Goal: Information Seeking & Learning: Learn about a topic

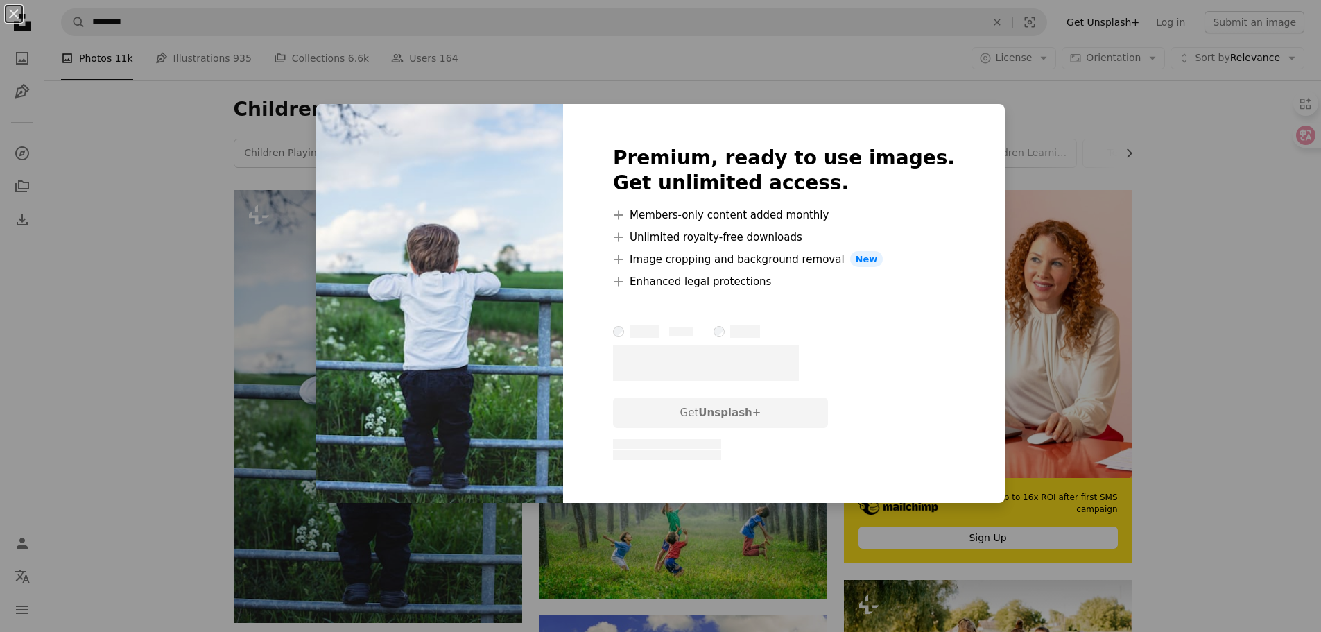
scroll to position [347, 0]
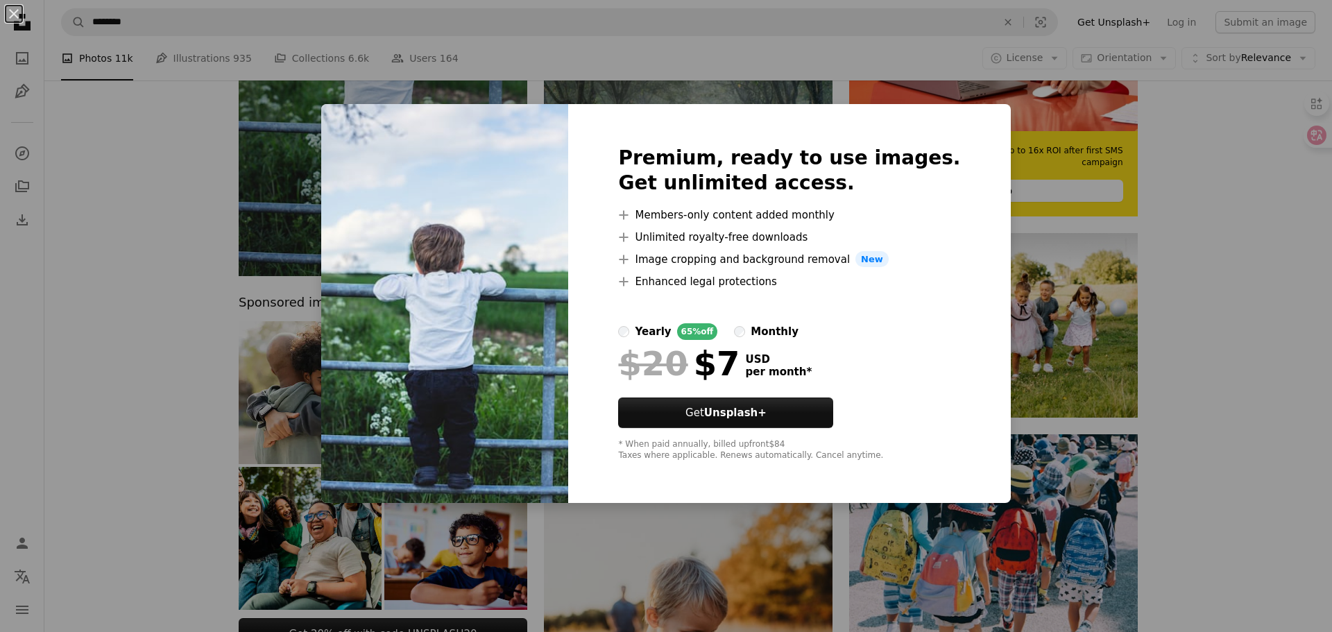
click at [1111, 136] on div "An X shape Premium, ready to use images. Get unlimited access. A plus sign Memb…" at bounding box center [666, 316] width 1332 height 632
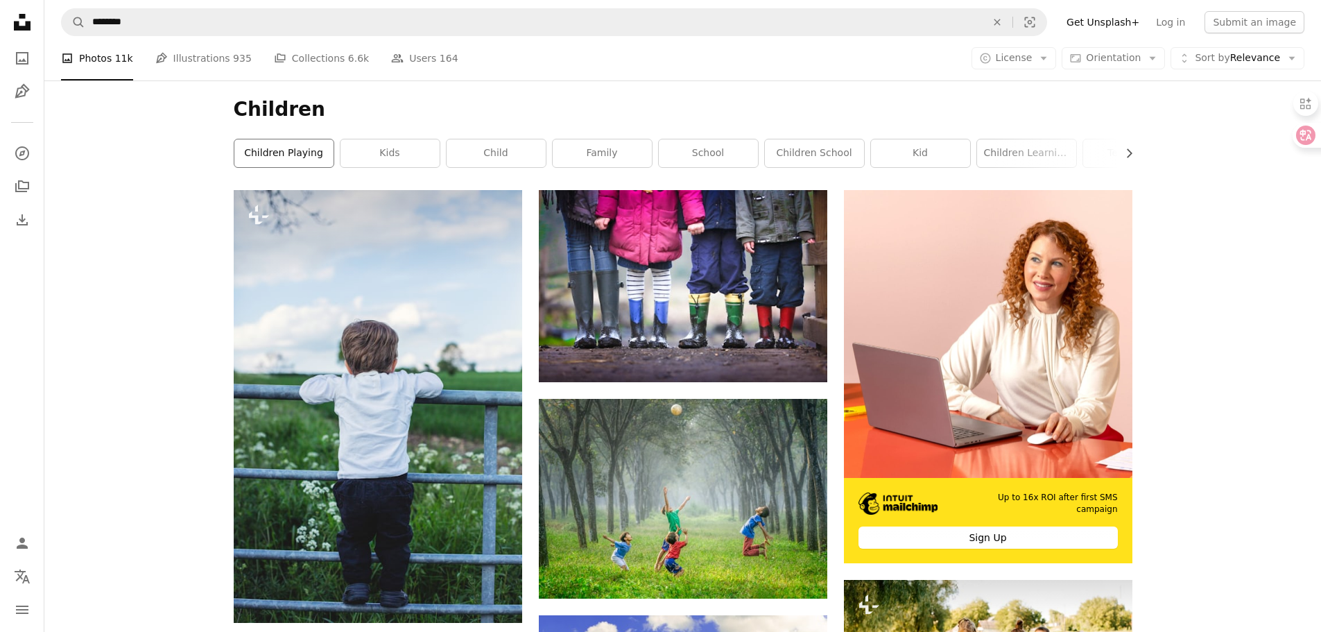
click at [301, 152] on link "children playing" at bounding box center [283, 153] width 99 height 28
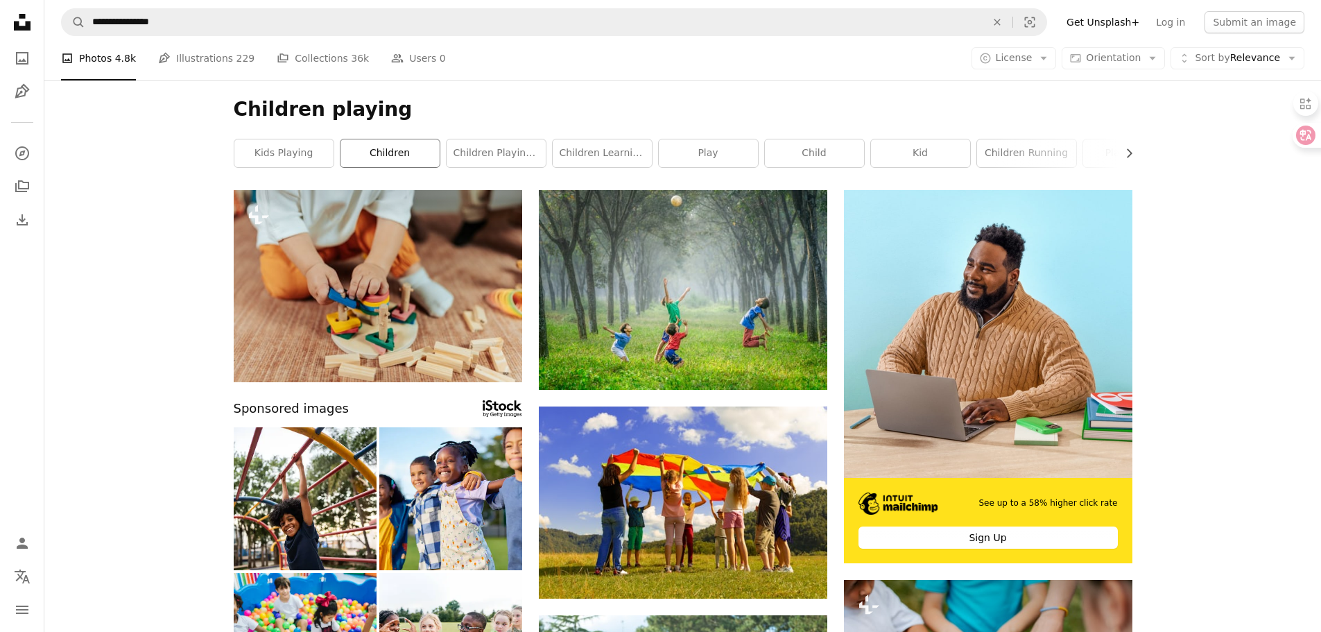
click at [384, 153] on link "children" at bounding box center [390, 153] width 99 height 28
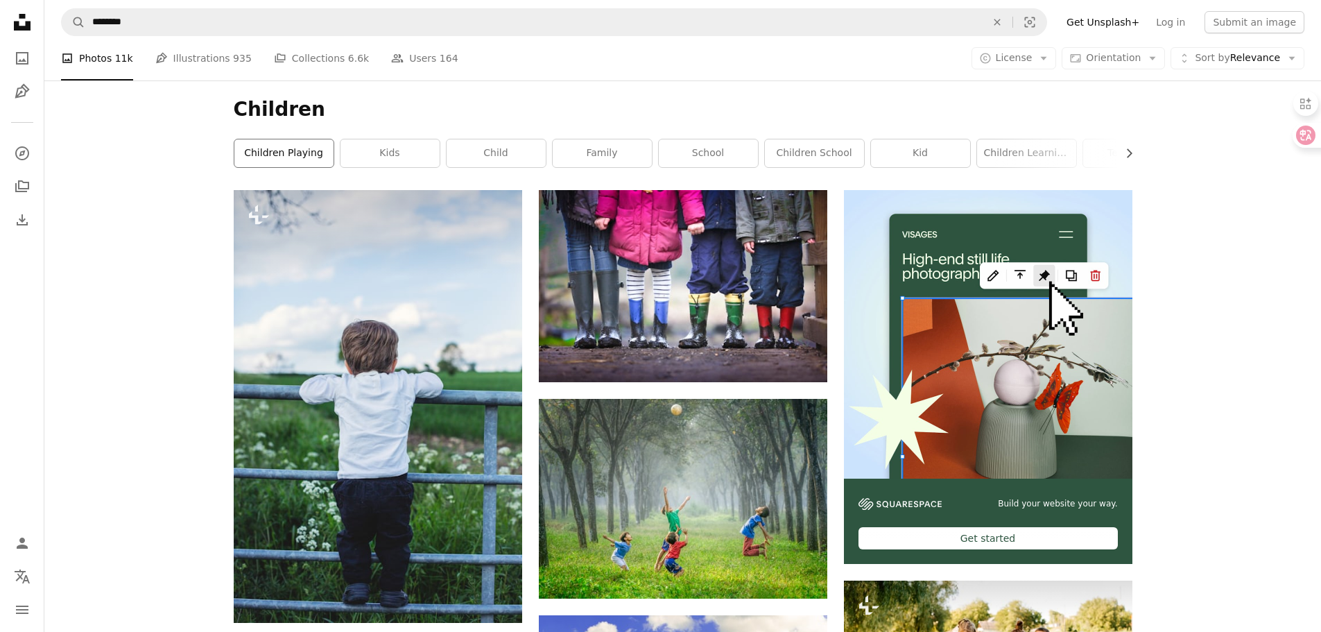
click at [287, 158] on link "children playing" at bounding box center [283, 153] width 99 height 28
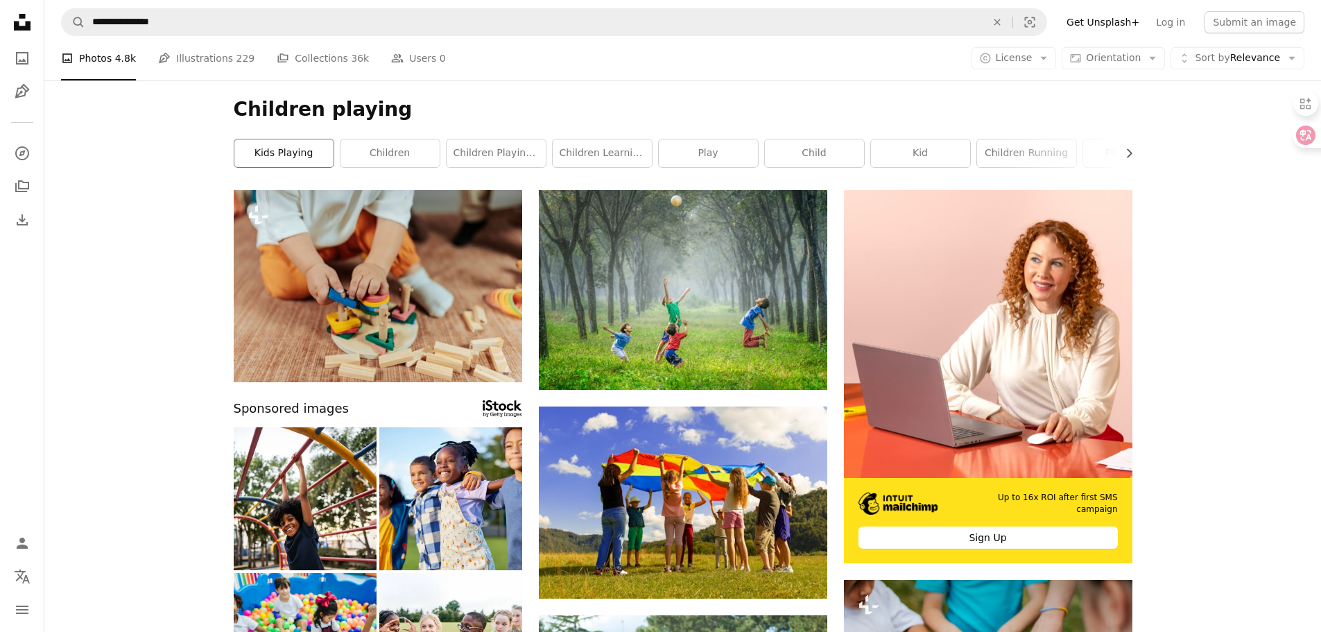
click at [316, 165] on link "kids playing" at bounding box center [283, 153] width 99 height 28
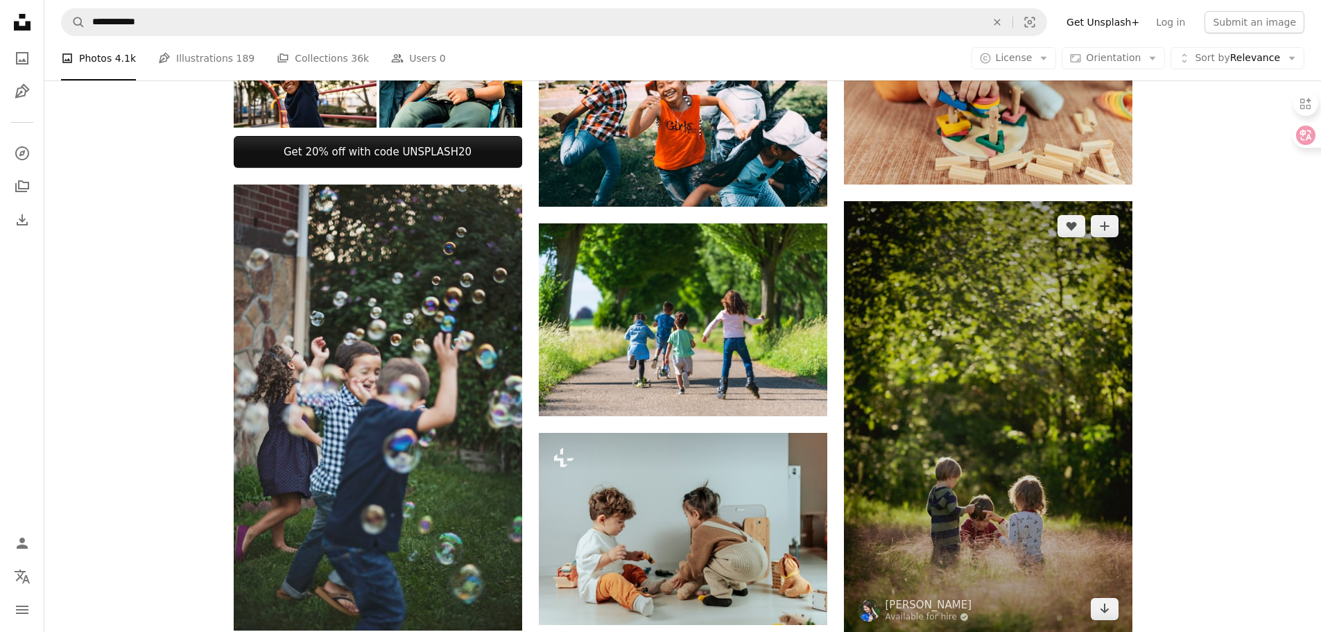
scroll to position [832, 0]
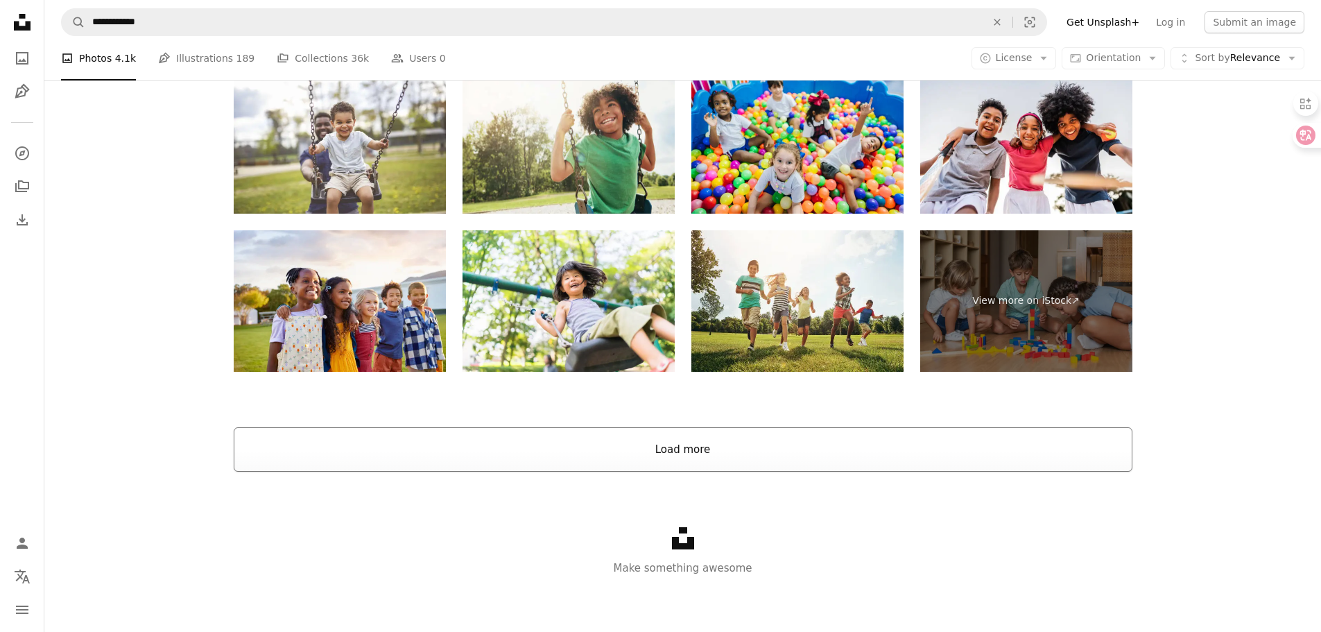
click at [690, 449] on button "Load more" at bounding box center [683, 449] width 899 height 44
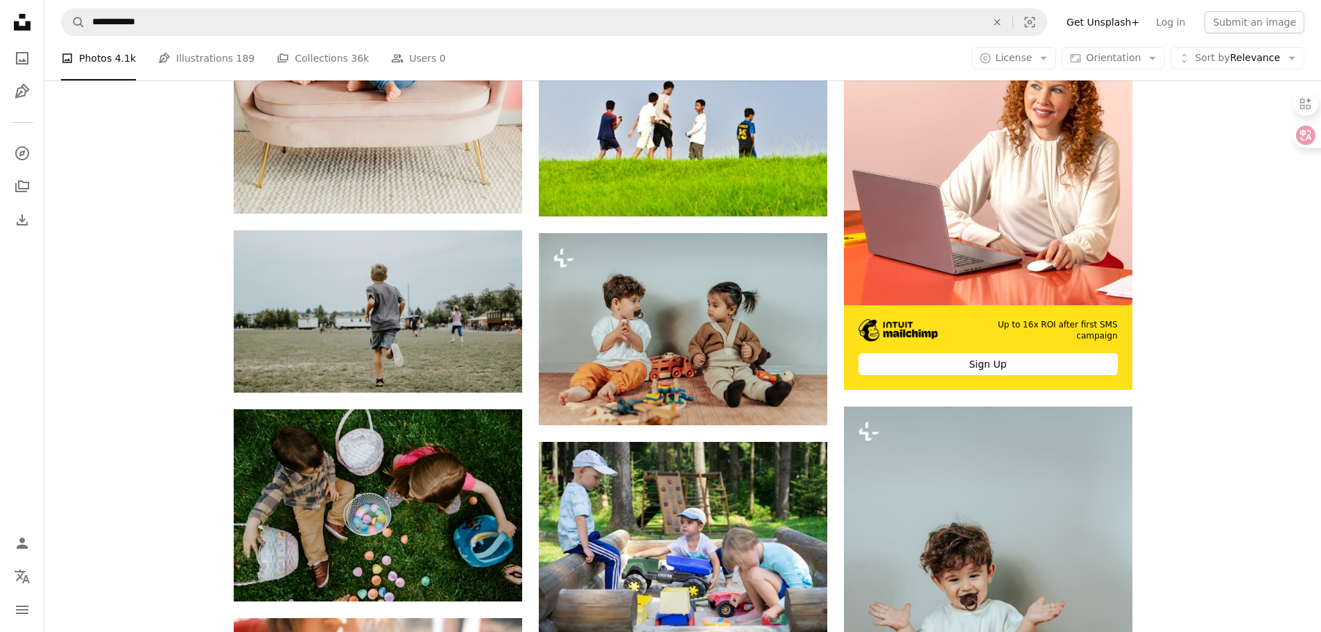
scroll to position [4367, 0]
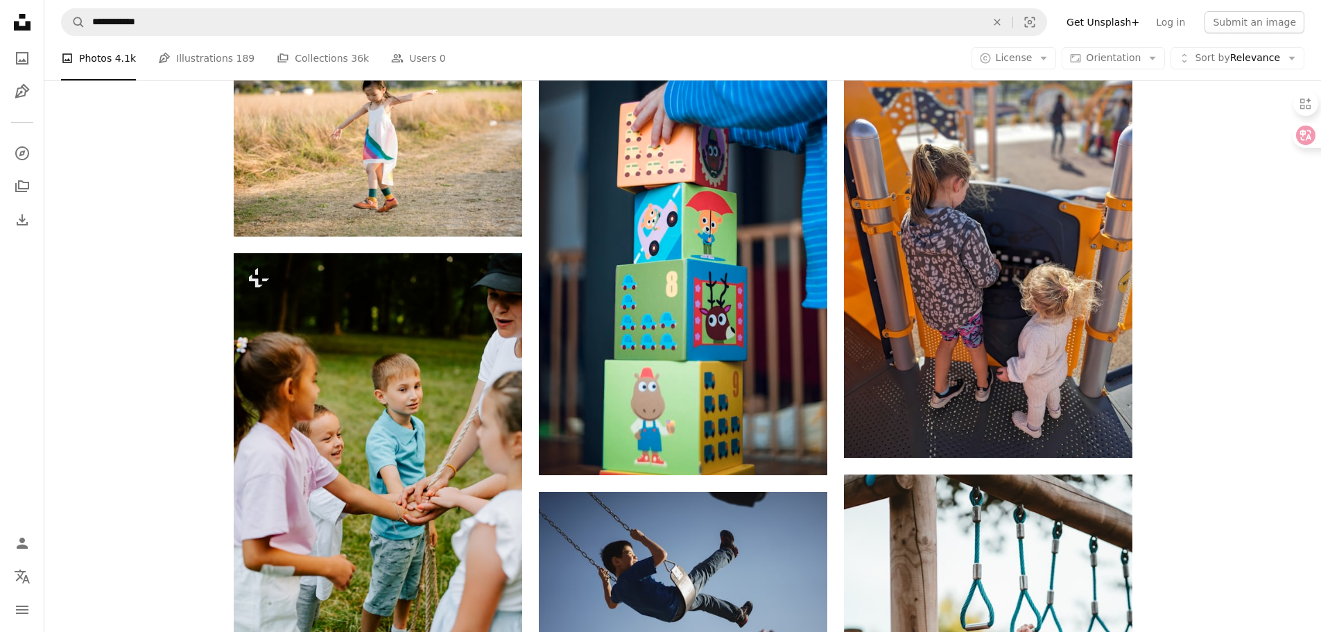
scroll to position [7350, 0]
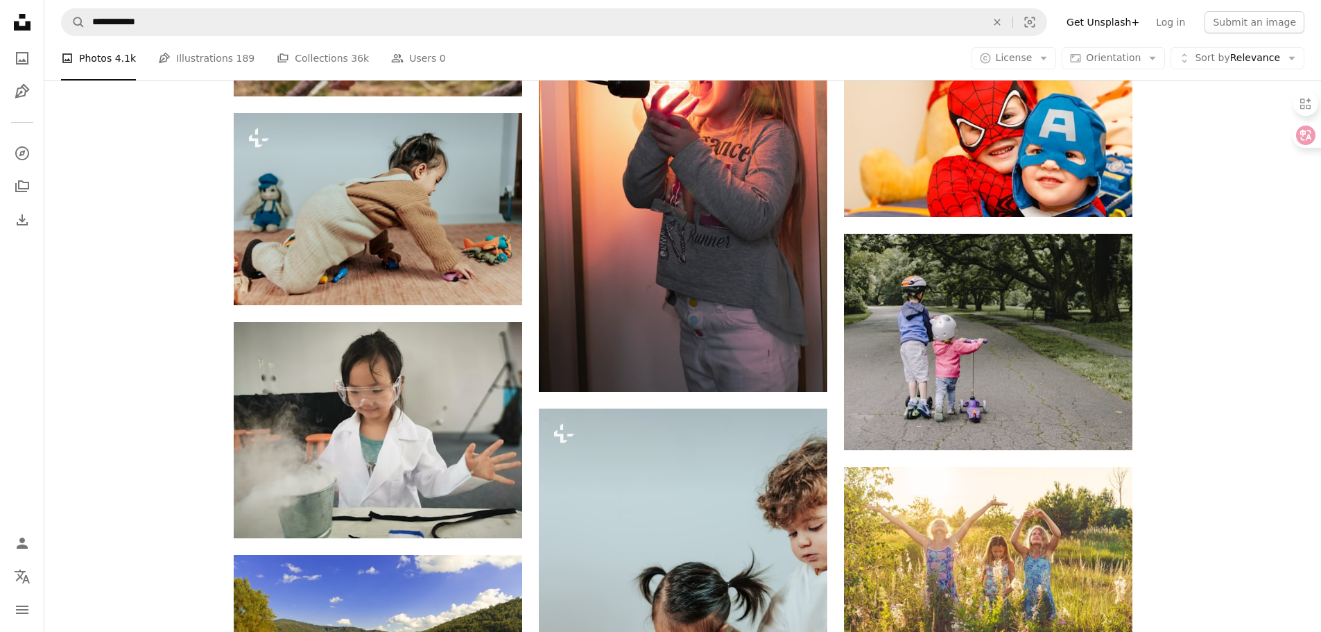
scroll to position [9917, 0]
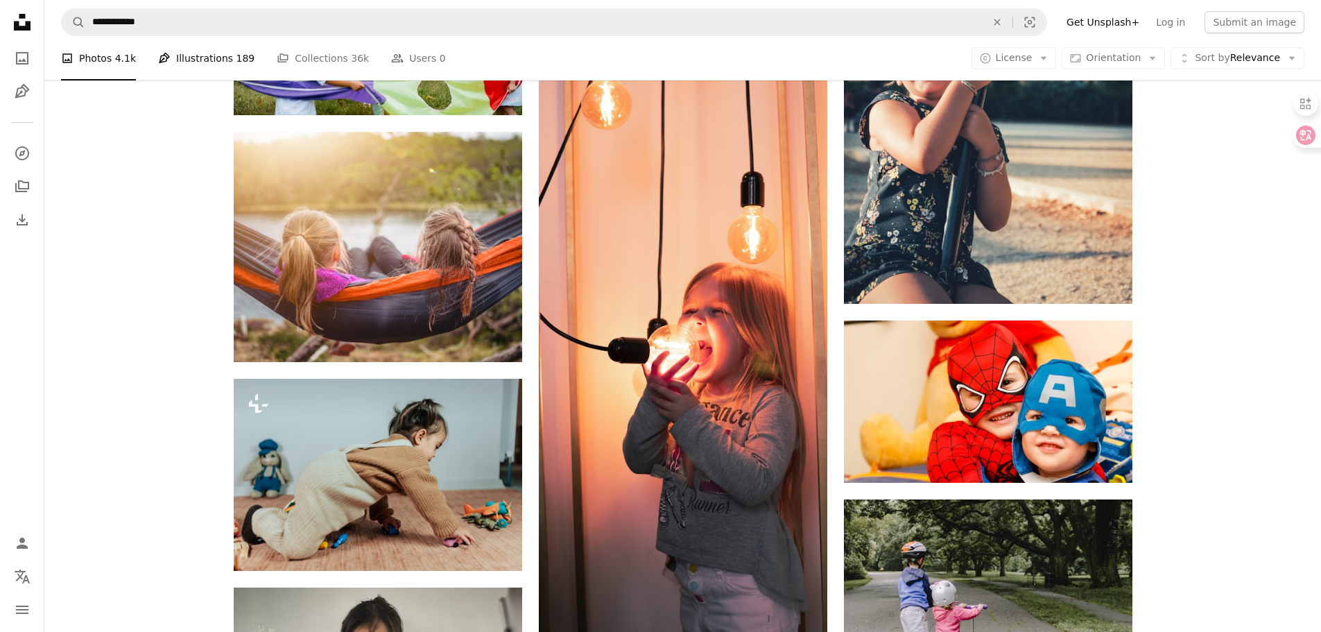
click at [195, 75] on link "Pen Tool Illustrations 189" at bounding box center [206, 58] width 96 height 44
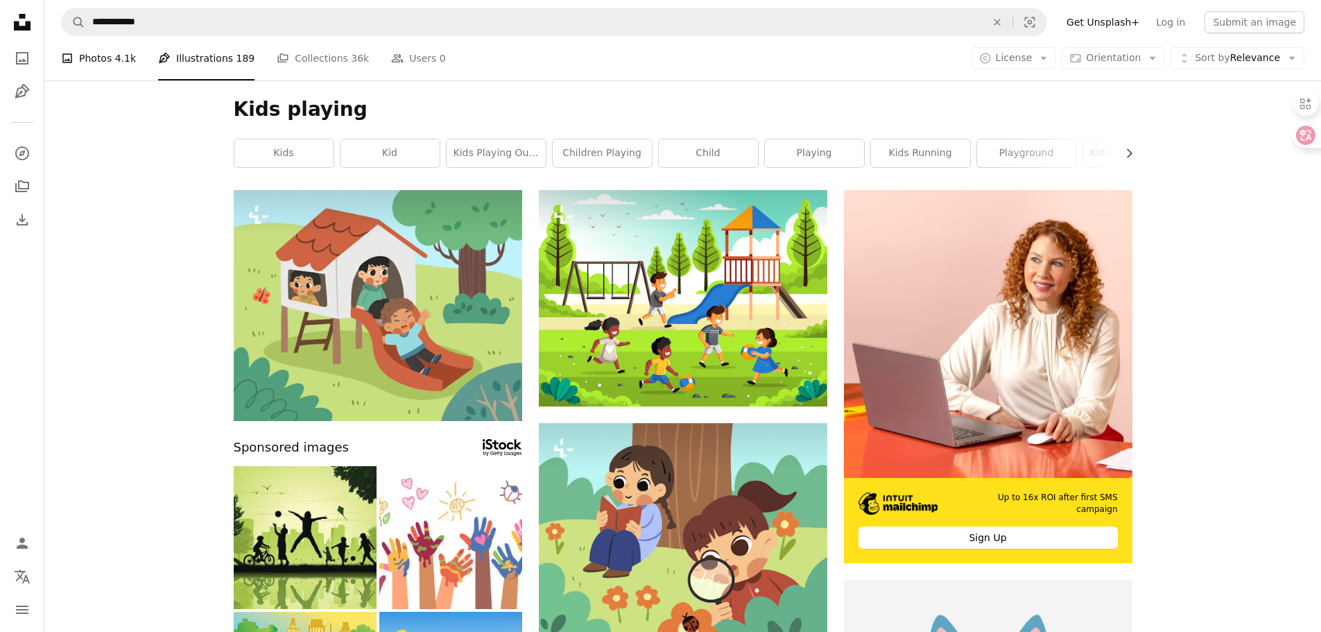
click at [87, 62] on link "A photo Photos 4.1k" at bounding box center [98, 58] width 75 height 44
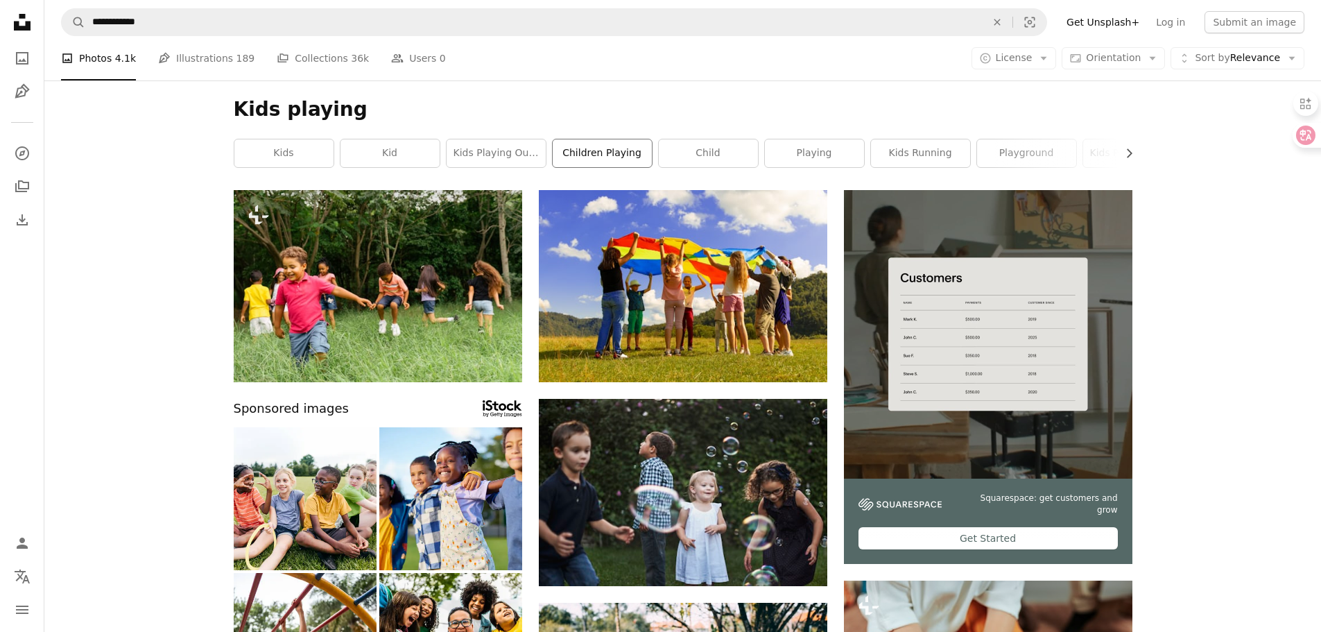
click at [583, 162] on link "children playing" at bounding box center [602, 153] width 99 height 28
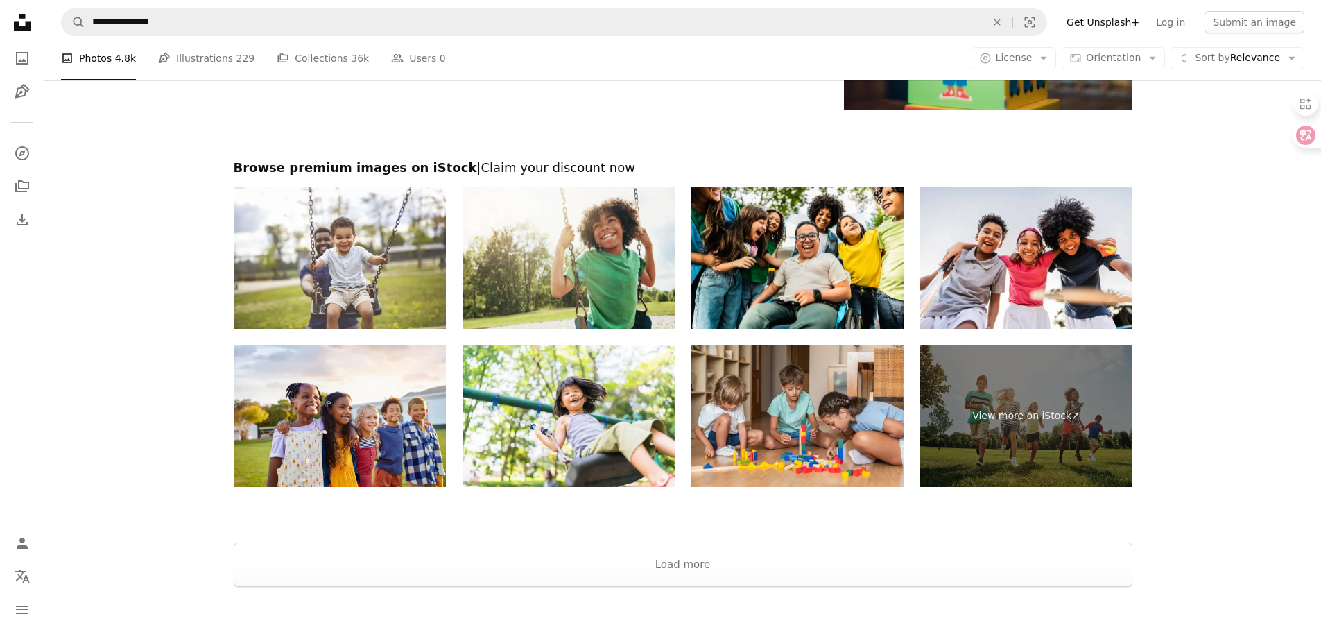
scroll to position [2012, 0]
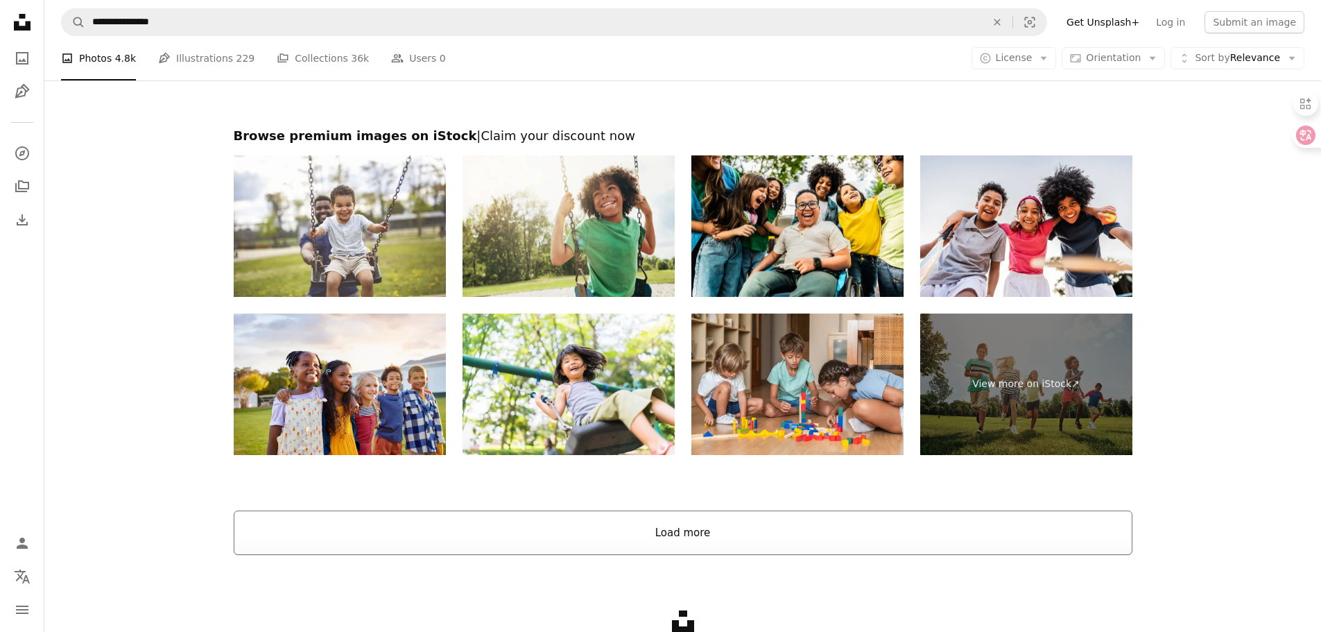
click at [640, 511] on button "Load more" at bounding box center [683, 533] width 899 height 44
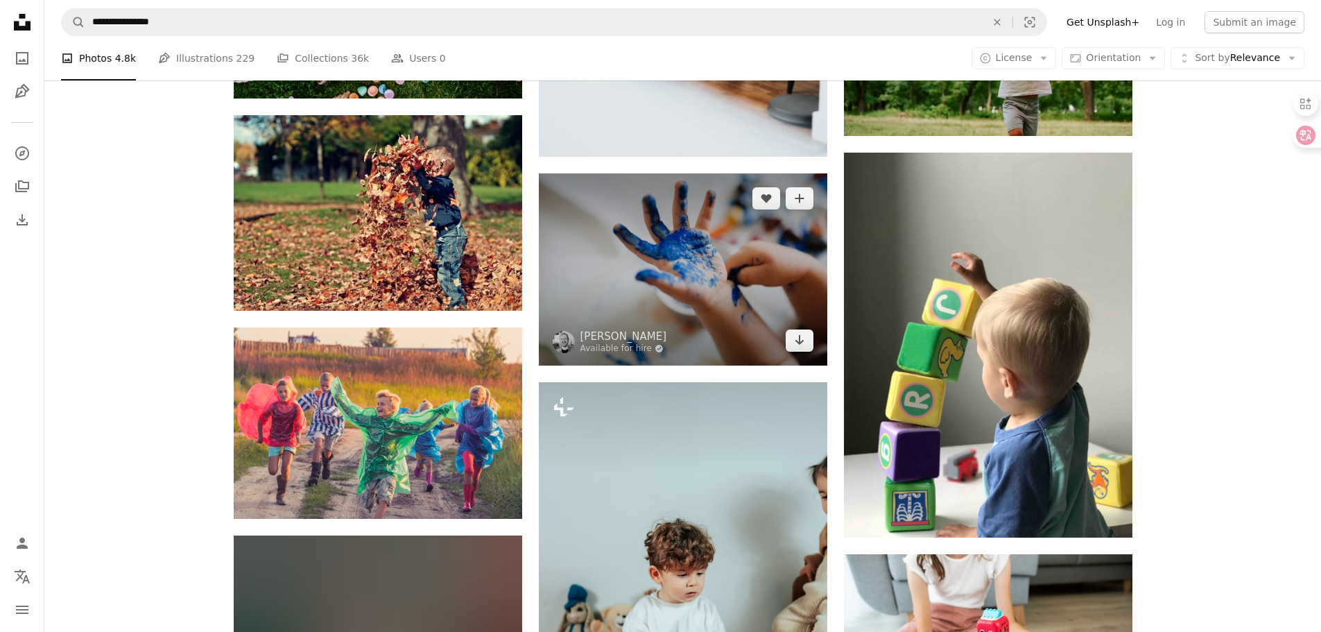
scroll to position [3450, 0]
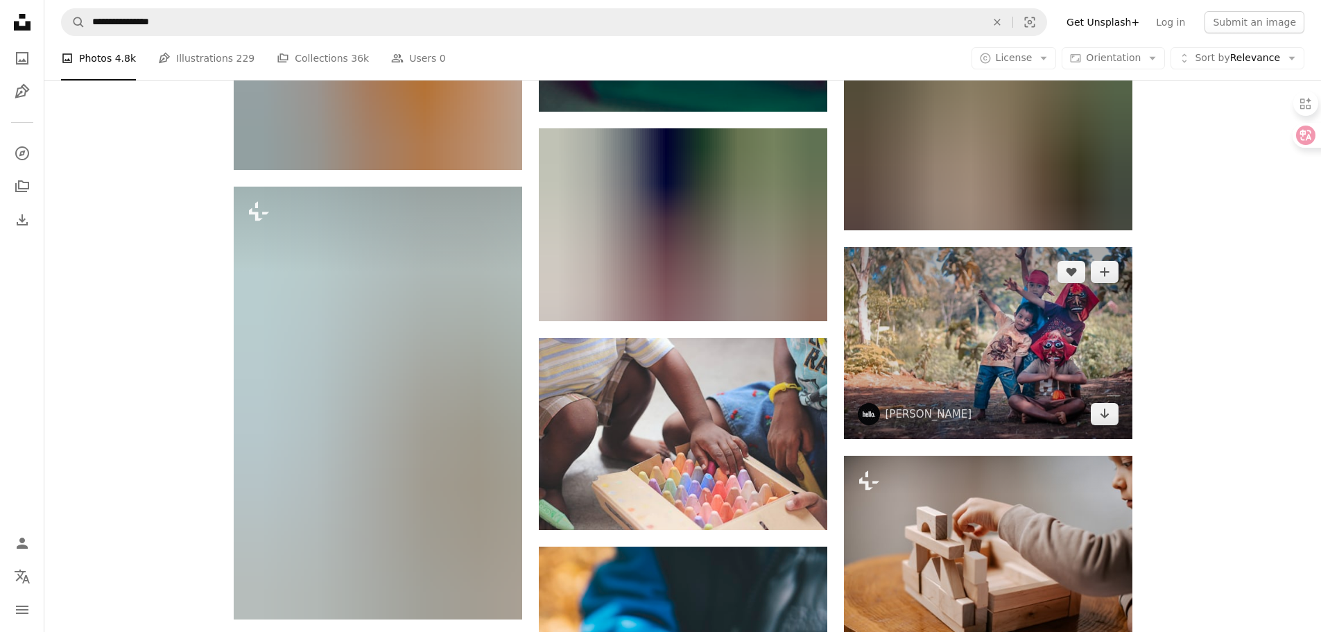
scroll to position [13092, 0]
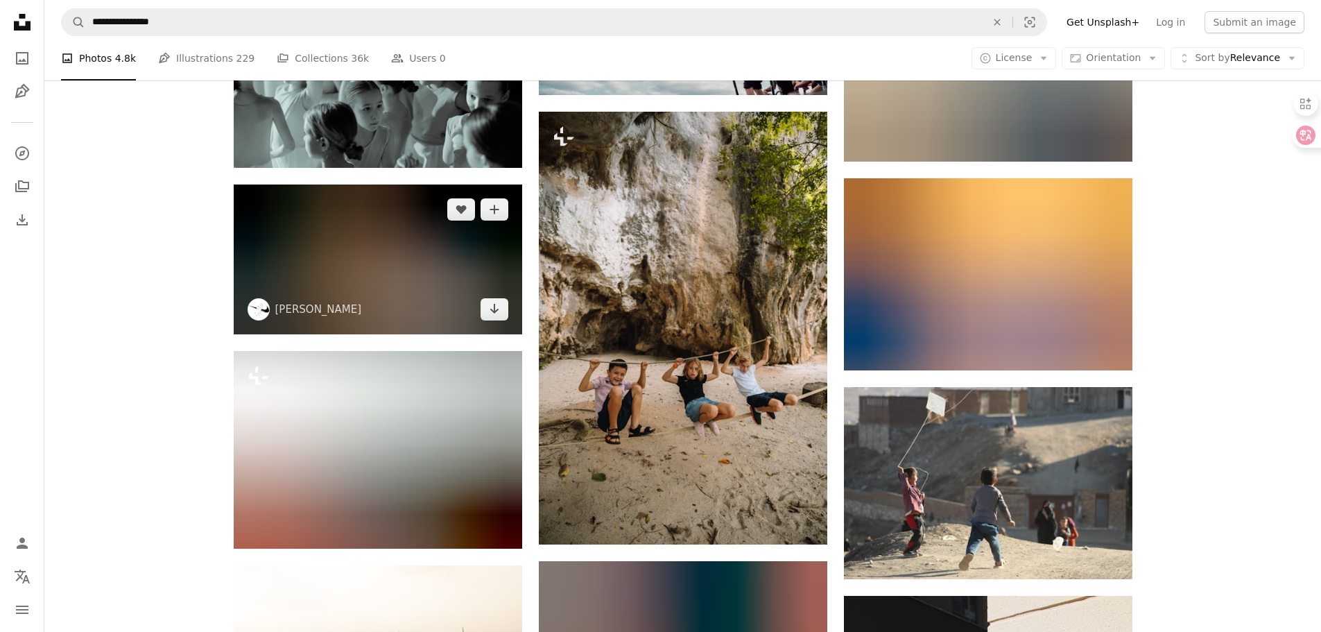
scroll to position [24399, 0]
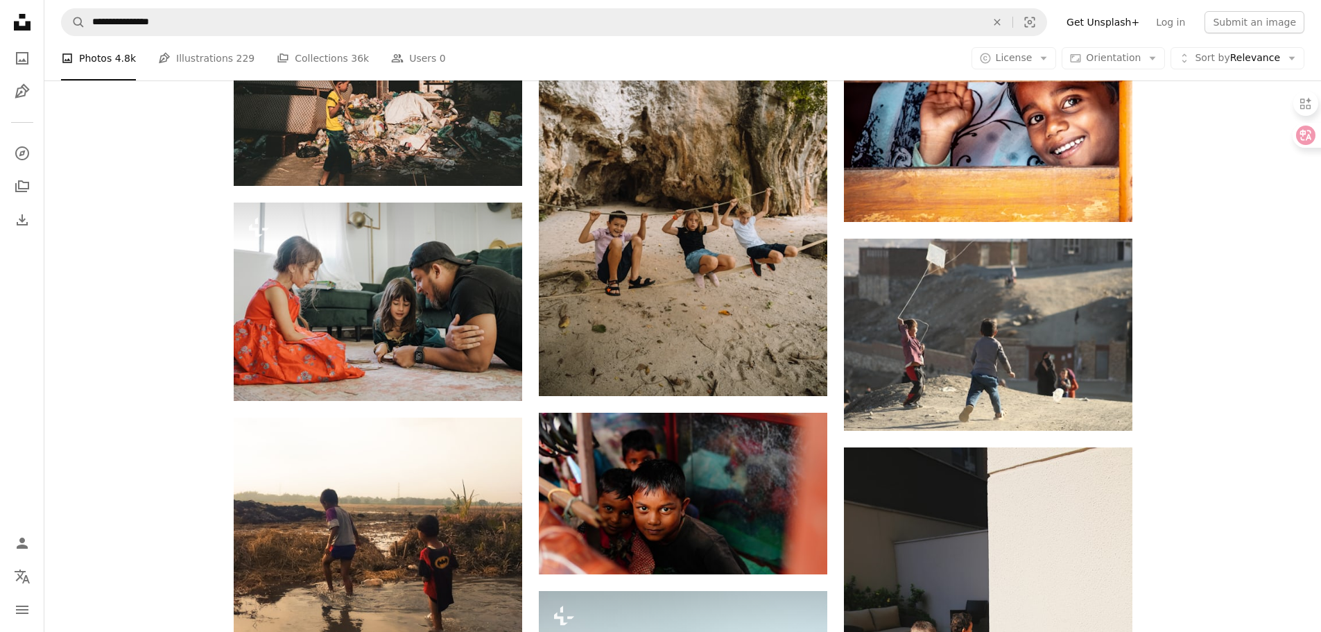
click at [346, 37] on nav "**********" at bounding box center [682, 22] width 1277 height 44
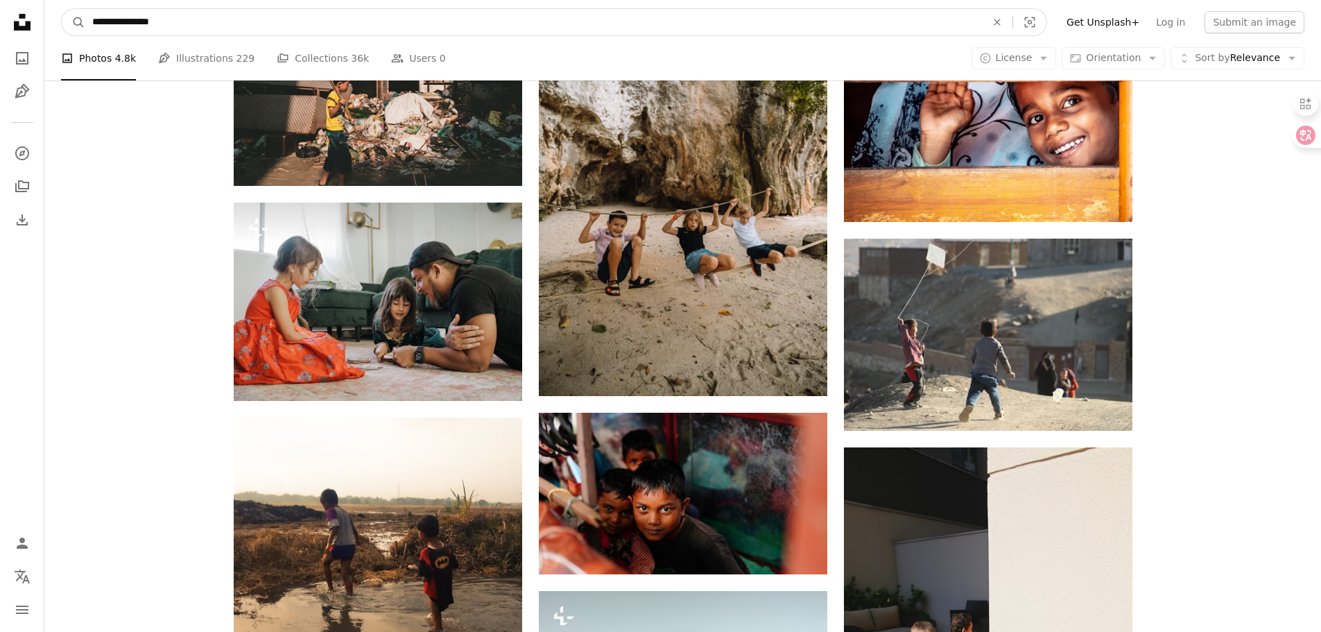
click at [350, 17] on input "**********" at bounding box center [533, 22] width 897 height 26
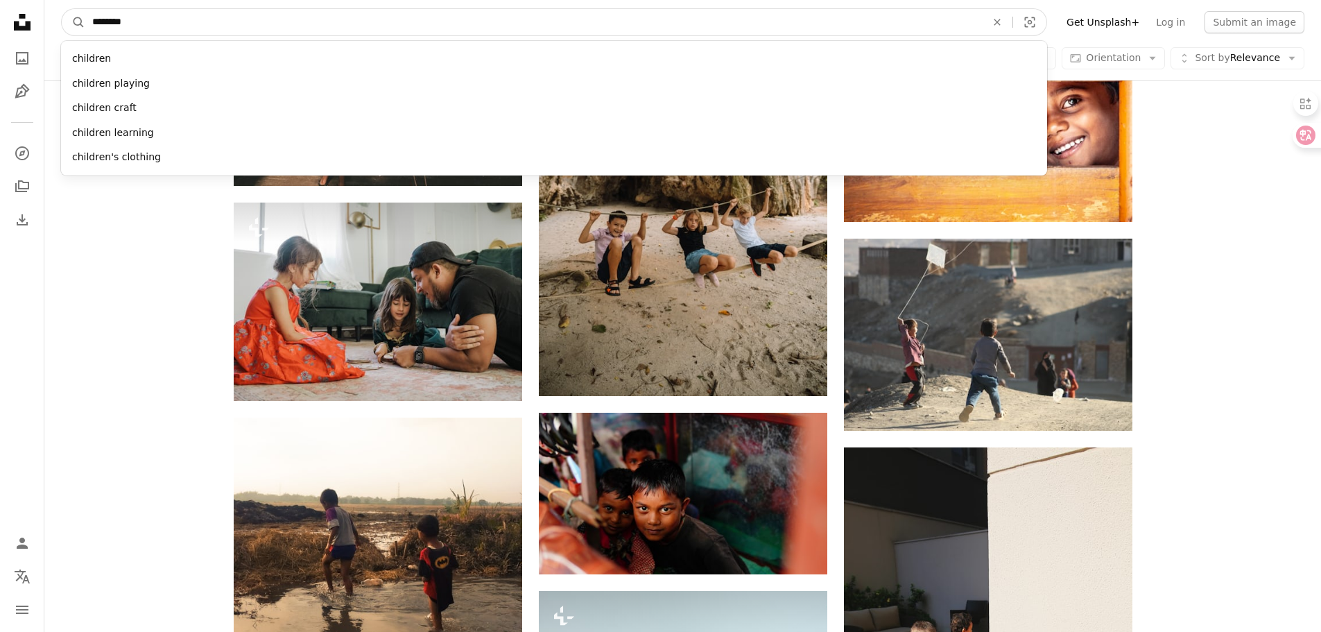
type input "********"
click at [62, 9] on button "A magnifying glass" at bounding box center [74, 22] width 24 height 26
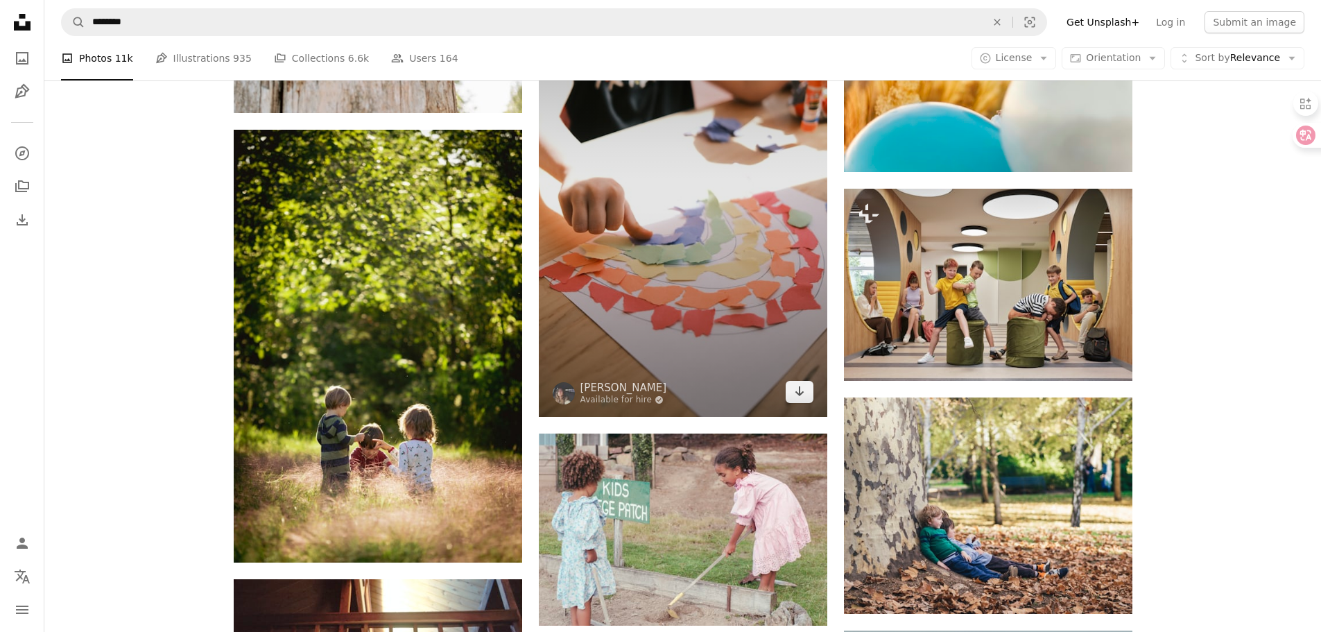
scroll to position [3815, 0]
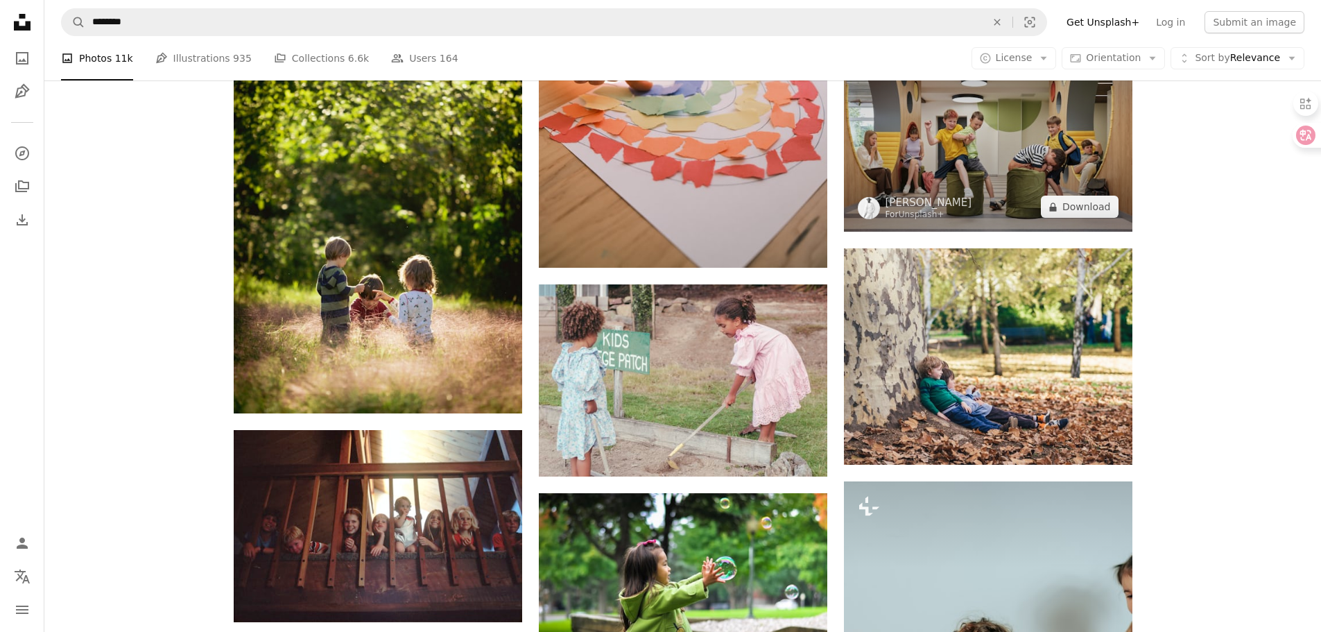
click at [1036, 158] on img at bounding box center [988, 136] width 289 height 192
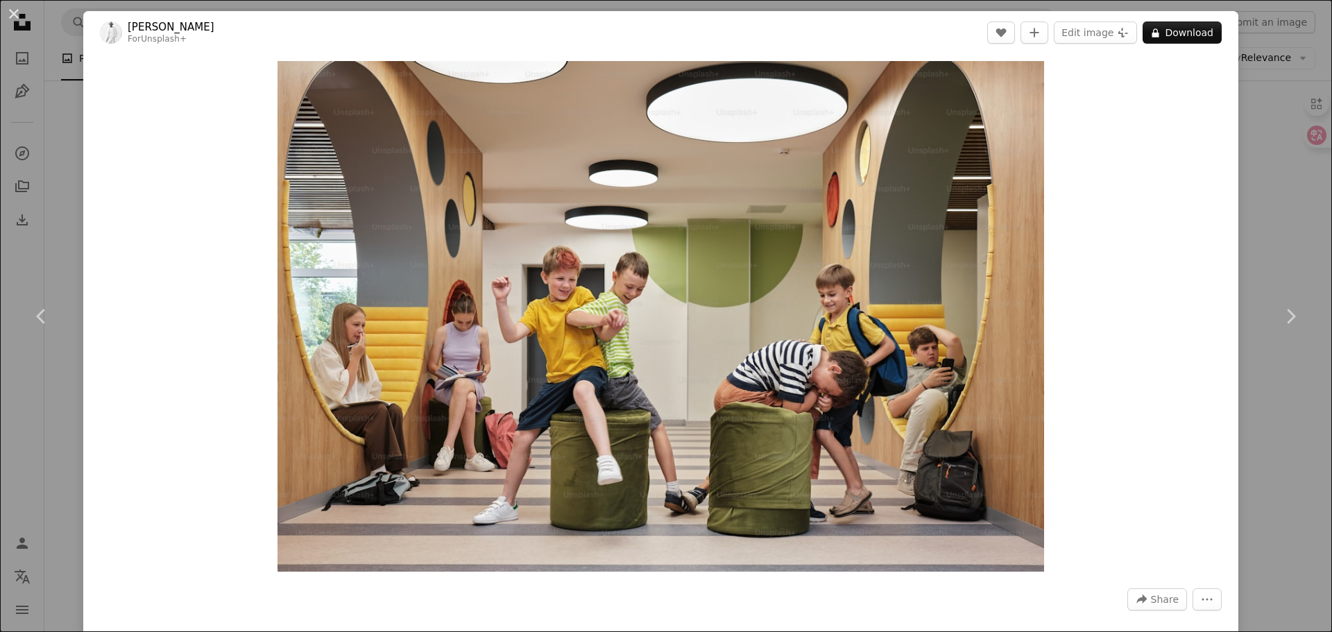
drag, startPoint x: 893, startPoint y: 183, endPoint x: 1153, endPoint y: 46, distance: 294.2
click at [1153, 46] on header "Andrej Lišakov For Unsplash+ A heart A plus sign Edit image Plus sign for Unspl…" at bounding box center [660, 32] width 1155 height 43
click at [1155, 38] on button "A lock Download" at bounding box center [1181, 33] width 79 height 22
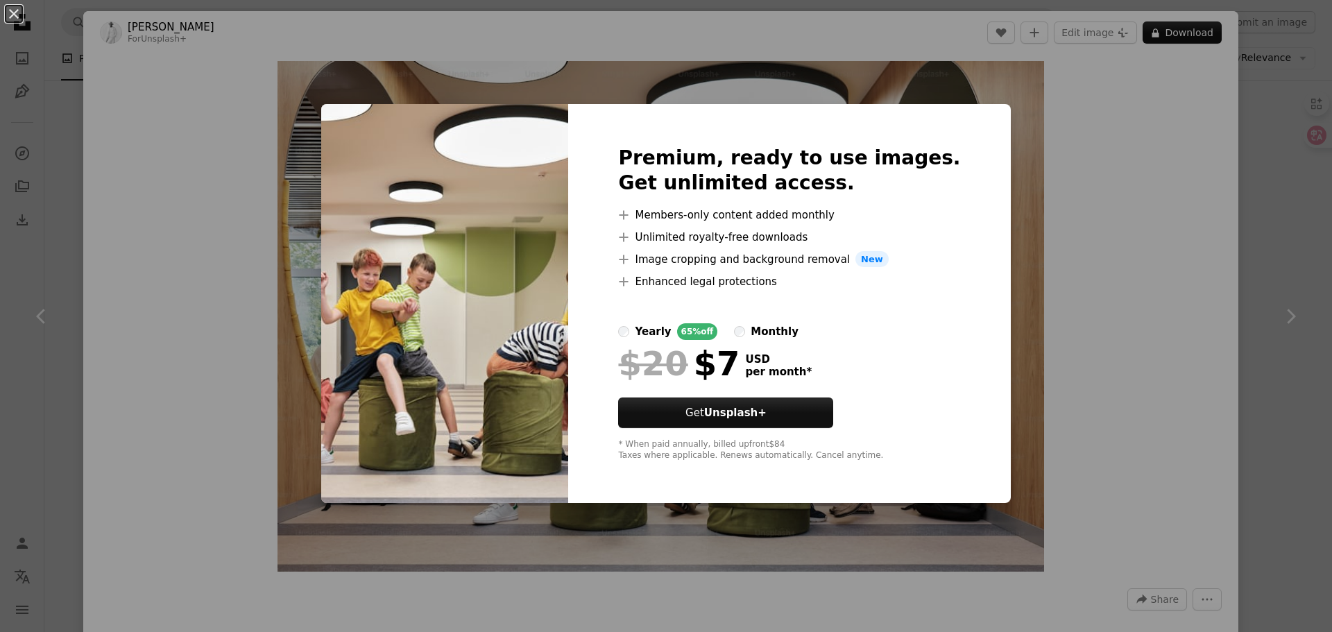
click at [757, 339] on label "monthly" at bounding box center [766, 331] width 65 height 17
click at [667, 328] on div "yearly" at bounding box center [653, 331] width 36 height 17
click at [1106, 327] on div "An X shape Premium, ready to use images. Get unlimited access. A plus sign Memb…" at bounding box center [666, 316] width 1332 height 632
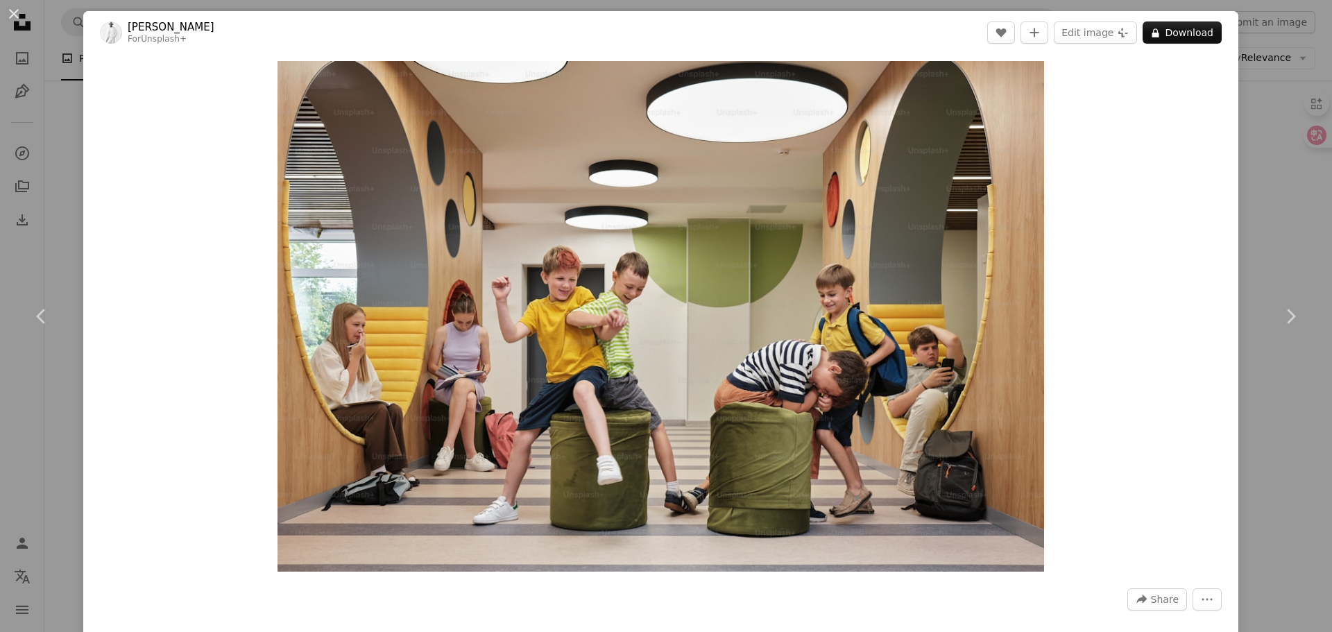
click at [1253, 153] on div "An X shape Chevron left Chevron right [PERSON_NAME] For Unsplash+ A heart A plu…" at bounding box center [666, 316] width 1332 height 632
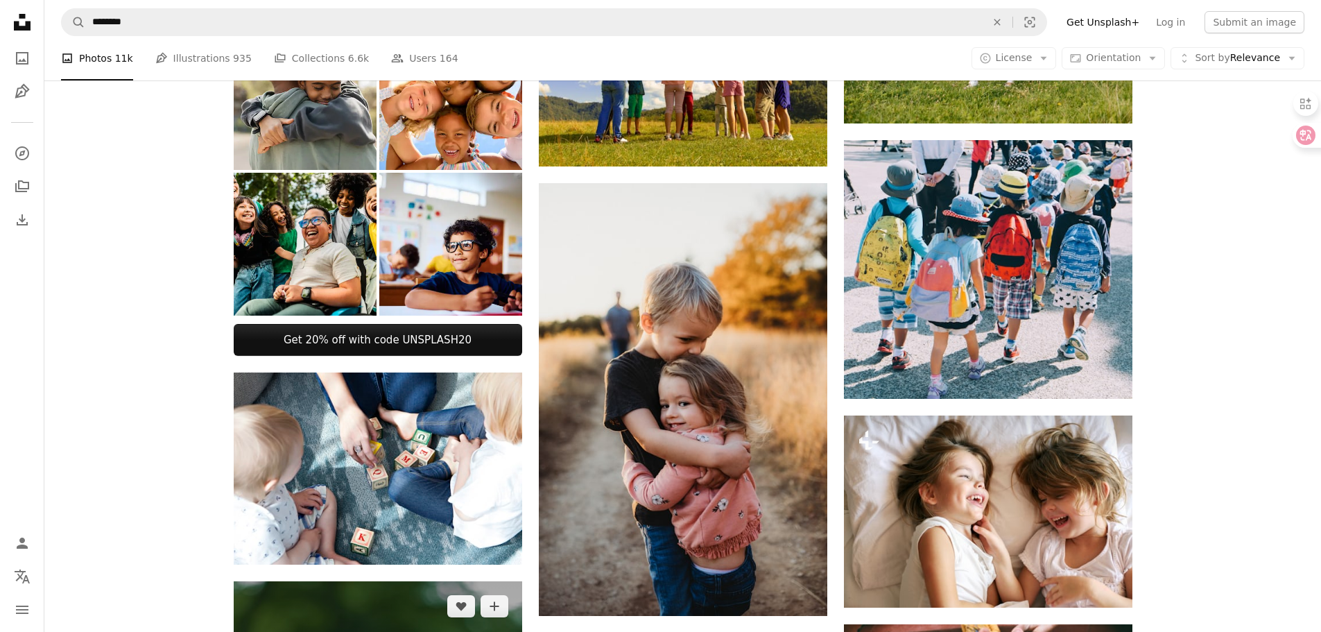
scroll to position [624, 0]
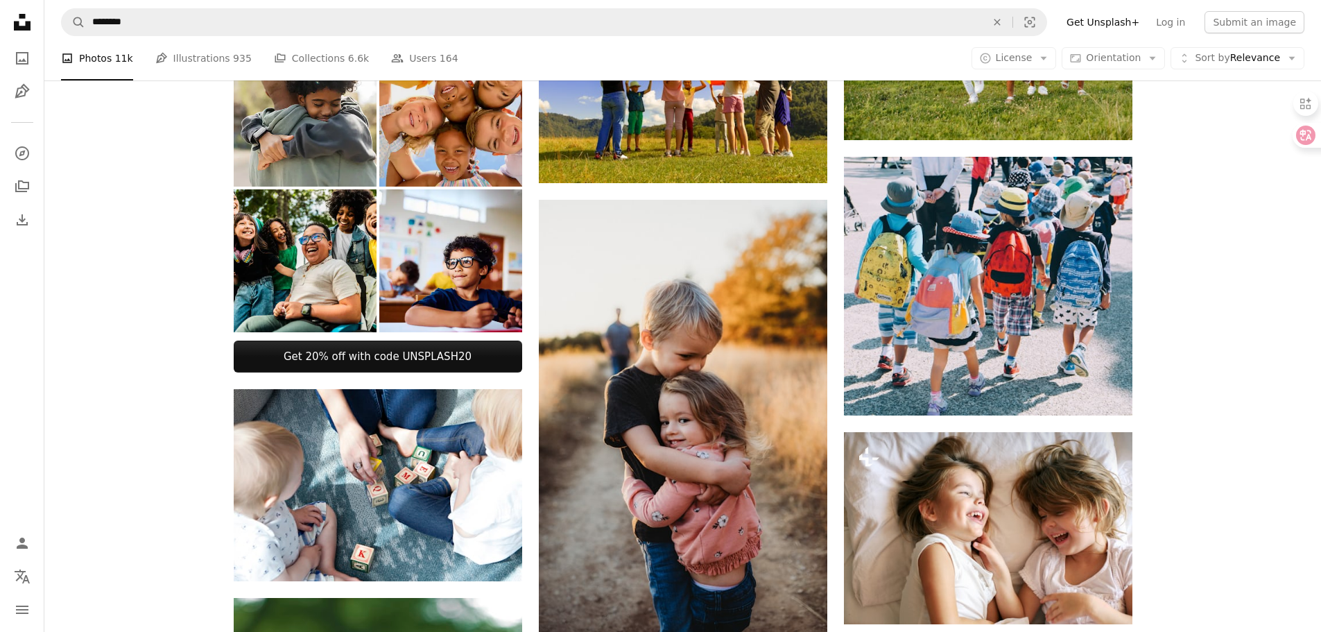
click at [459, 154] on img at bounding box center [450, 115] width 143 height 143
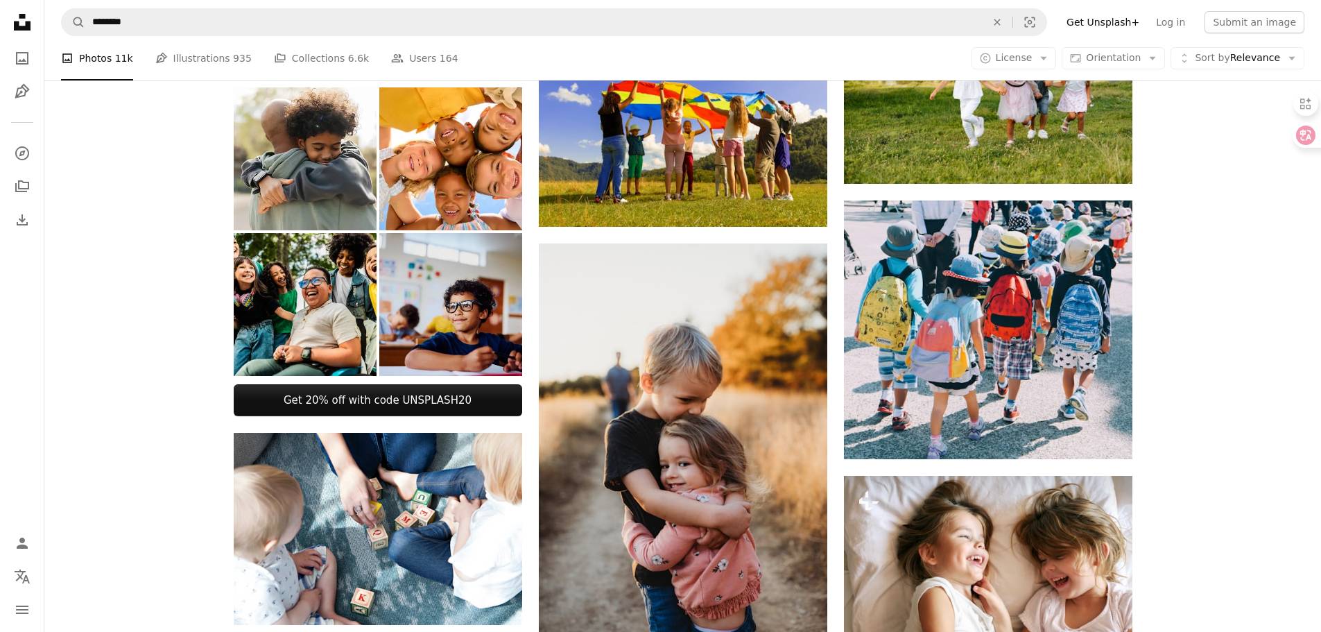
scroll to position [416, 0]
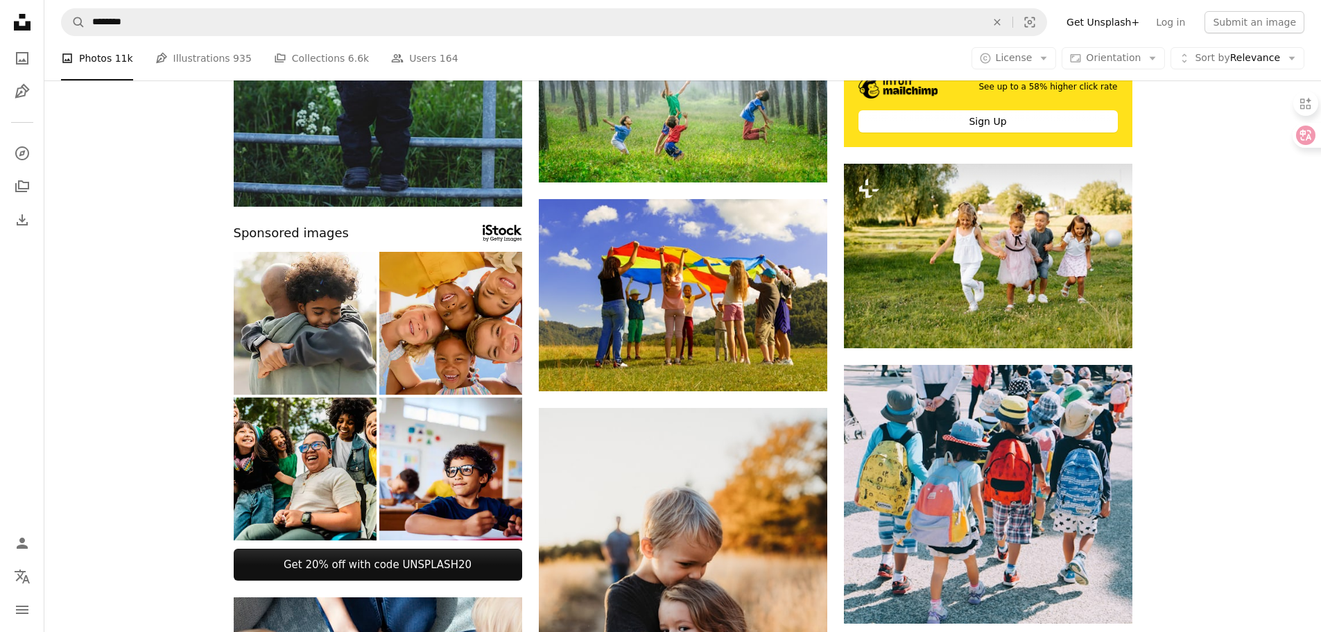
click at [450, 309] on img at bounding box center [450, 323] width 143 height 143
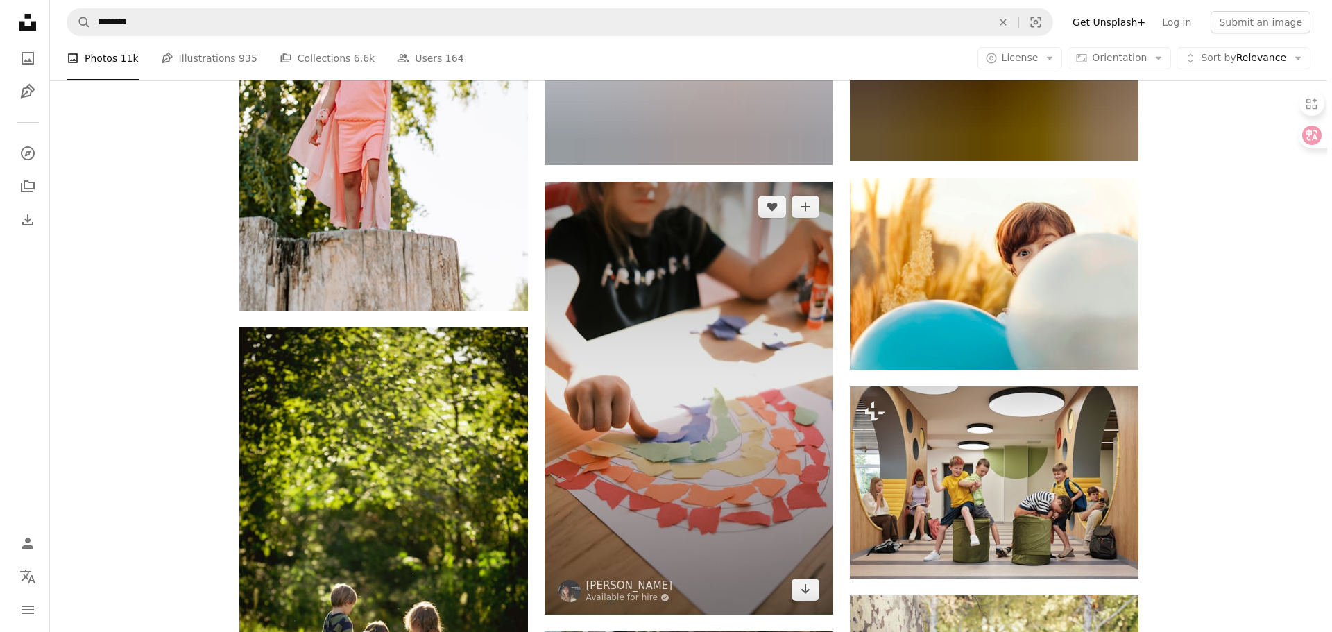
scroll to position [3815, 0]
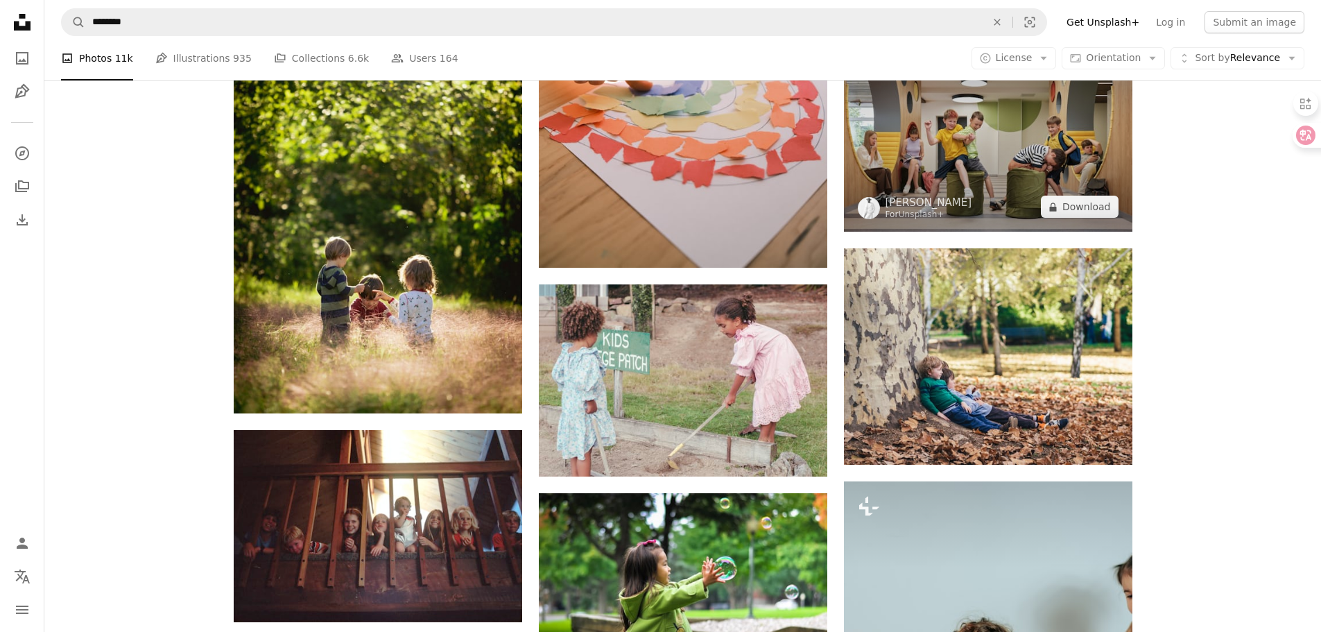
click at [909, 127] on img at bounding box center [988, 136] width 289 height 192
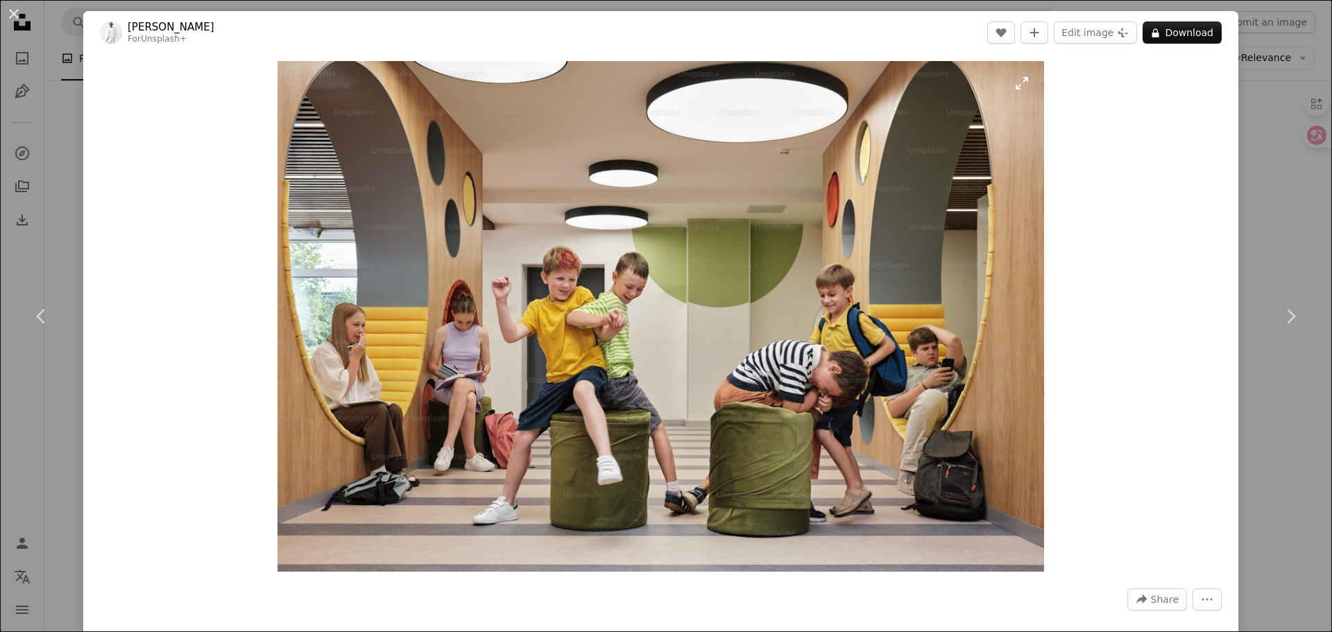
click at [1018, 88] on img "Zoom in on this image" at bounding box center [660, 316] width 766 height 511
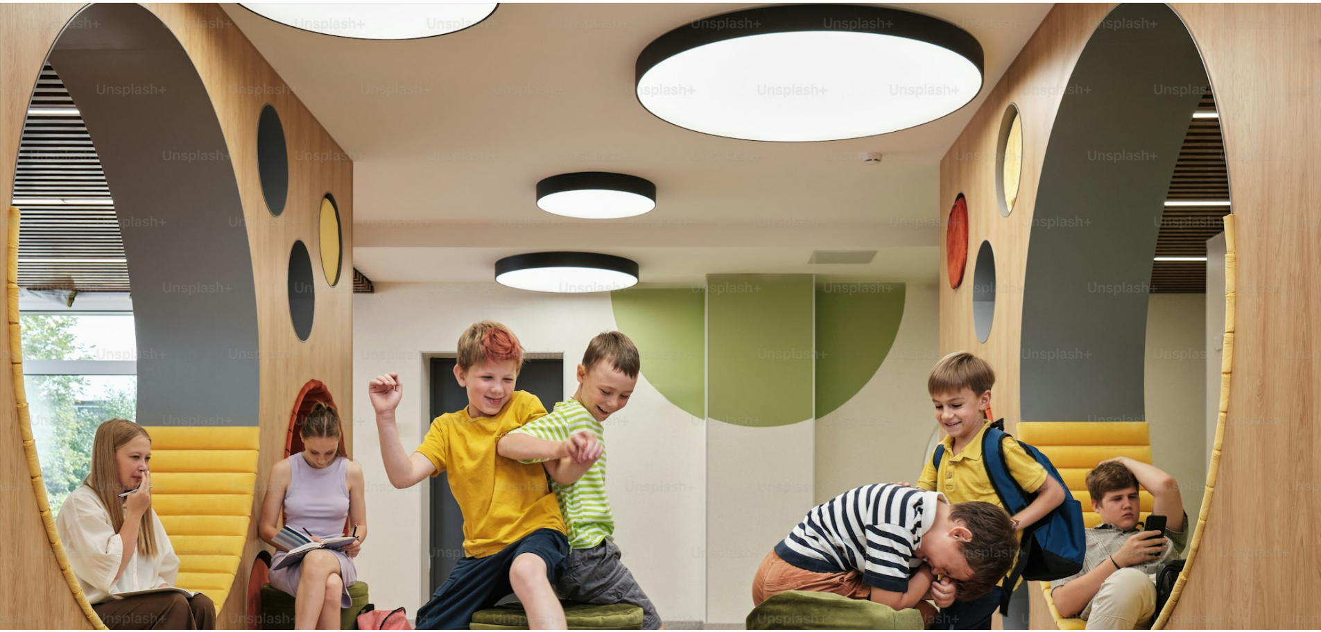
scroll to position [122, 0]
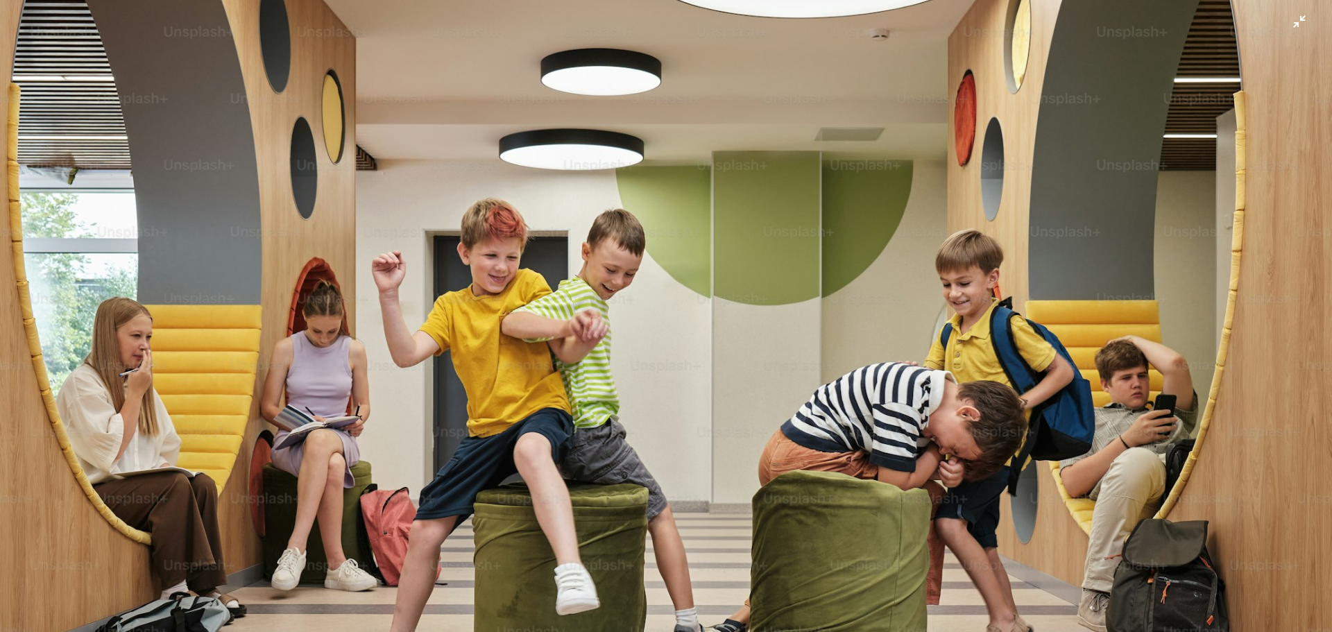
click at [1018, 88] on img "Zoom out on this image" at bounding box center [665, 321] width 1333 height 889
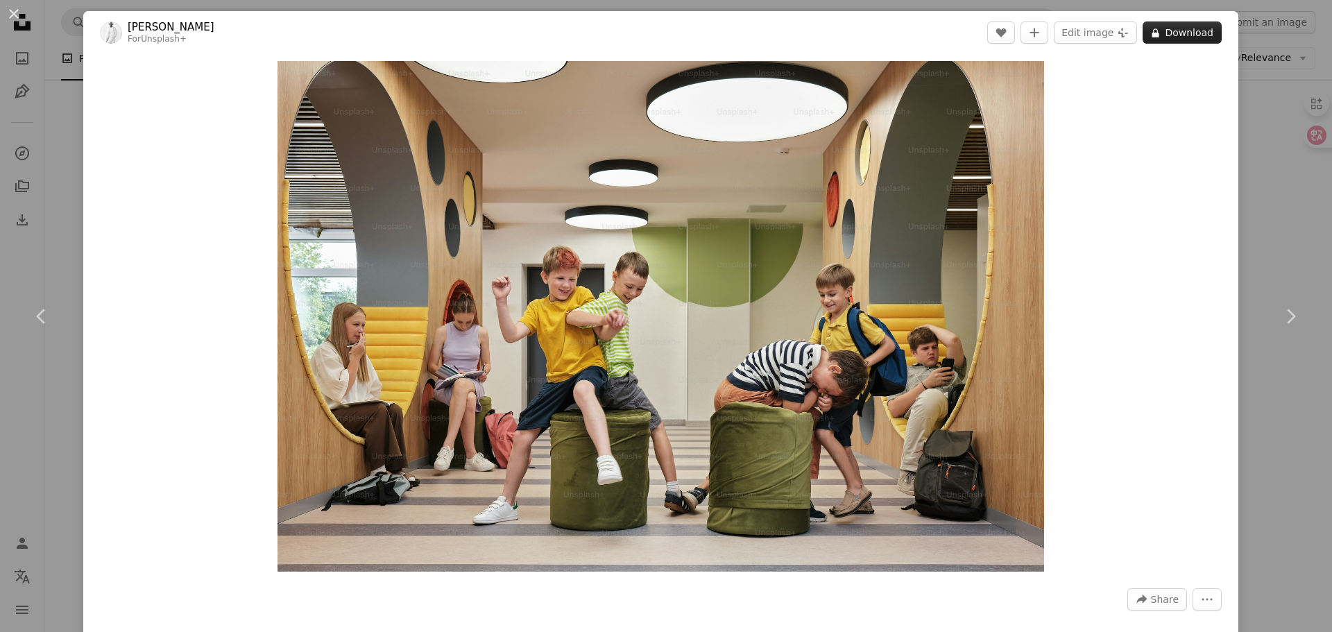
click at [1174, 35] on button "A lock Download" at bounding box center [1181, 33] width 79 height 22
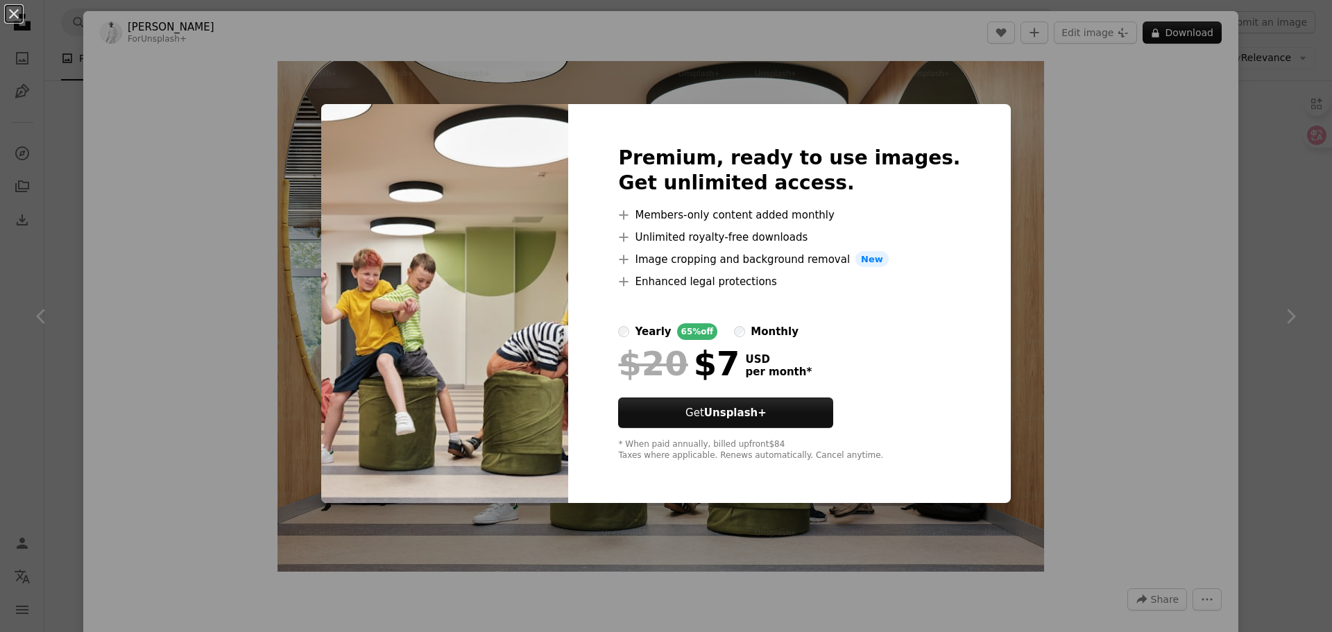
drag, startPoint x: 1073, startPoint y: 368, endPoint x: 1131, endPoint y: 280, distance: 104.7
click at [1077, 361] on div "An X shape Premium, ready to use images. Get unlimited access. A plus sign Memb…" at bounding box center [666, 316] width 1332 height 632
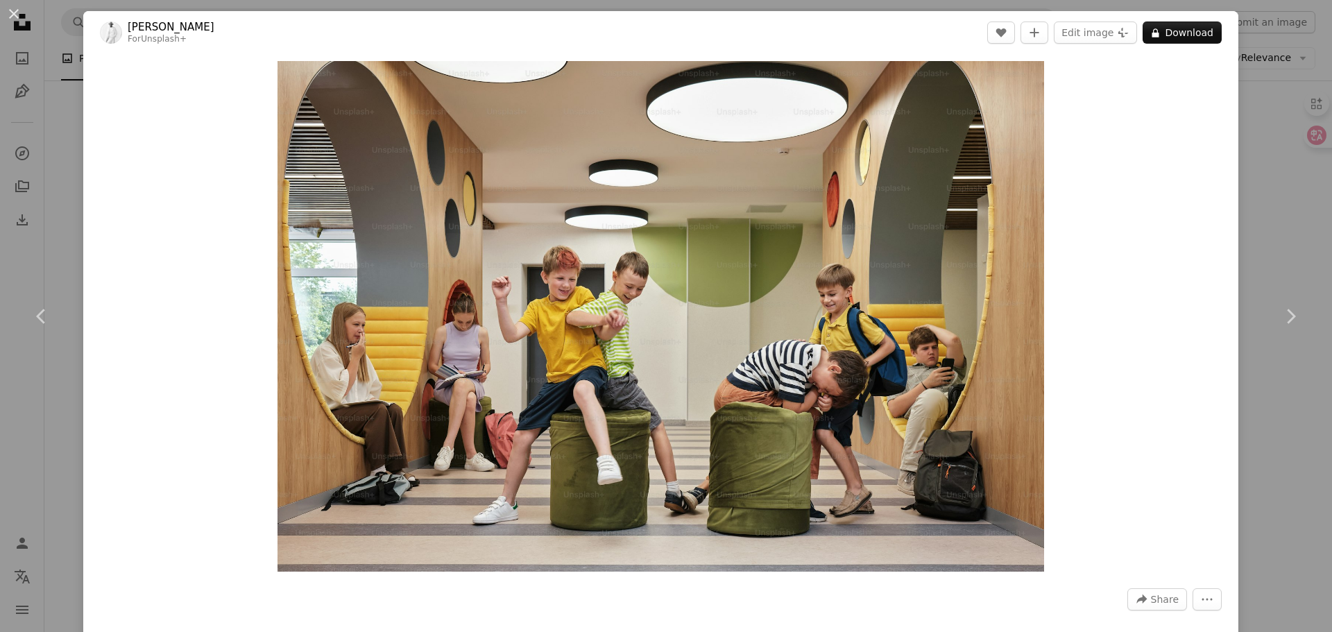
click at [1250, 124] on div "An X shape Chevron left Chevron right Andrej Lišakov For Unsplash+ A heart A pl…" at bounding box center [666, 316] width 1332 height 632
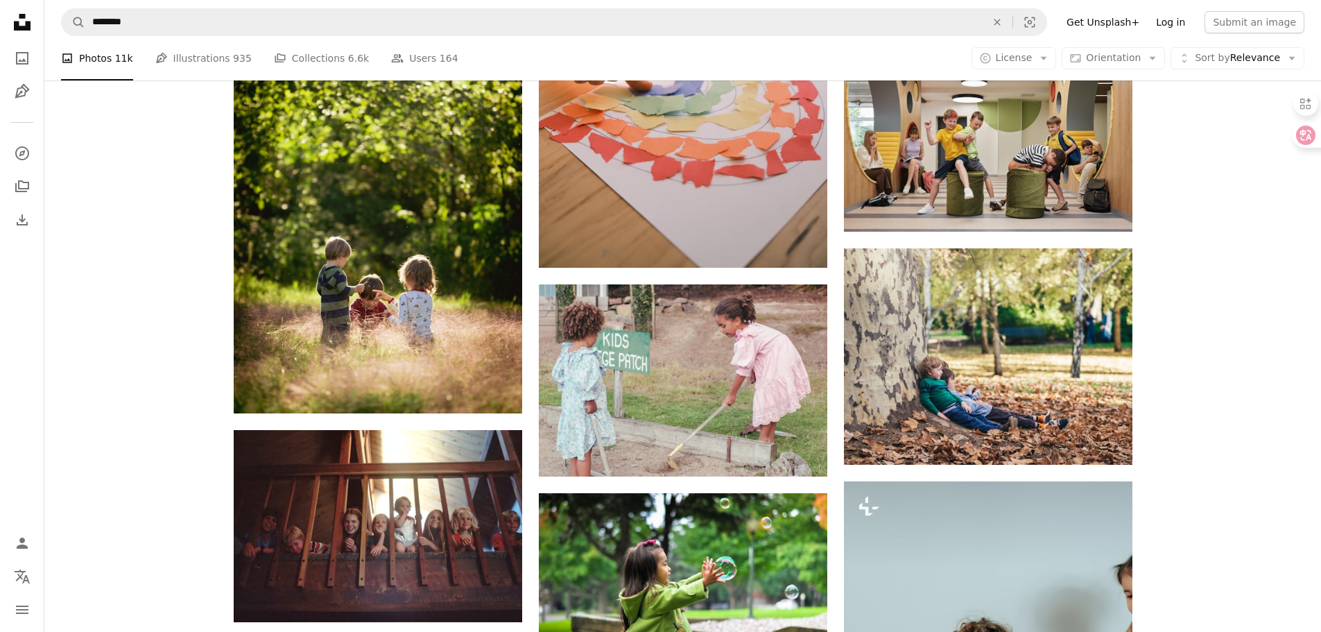
click at [1176, 22] on link "Log in" at bounding box center [1171, 22] width 46 height 22
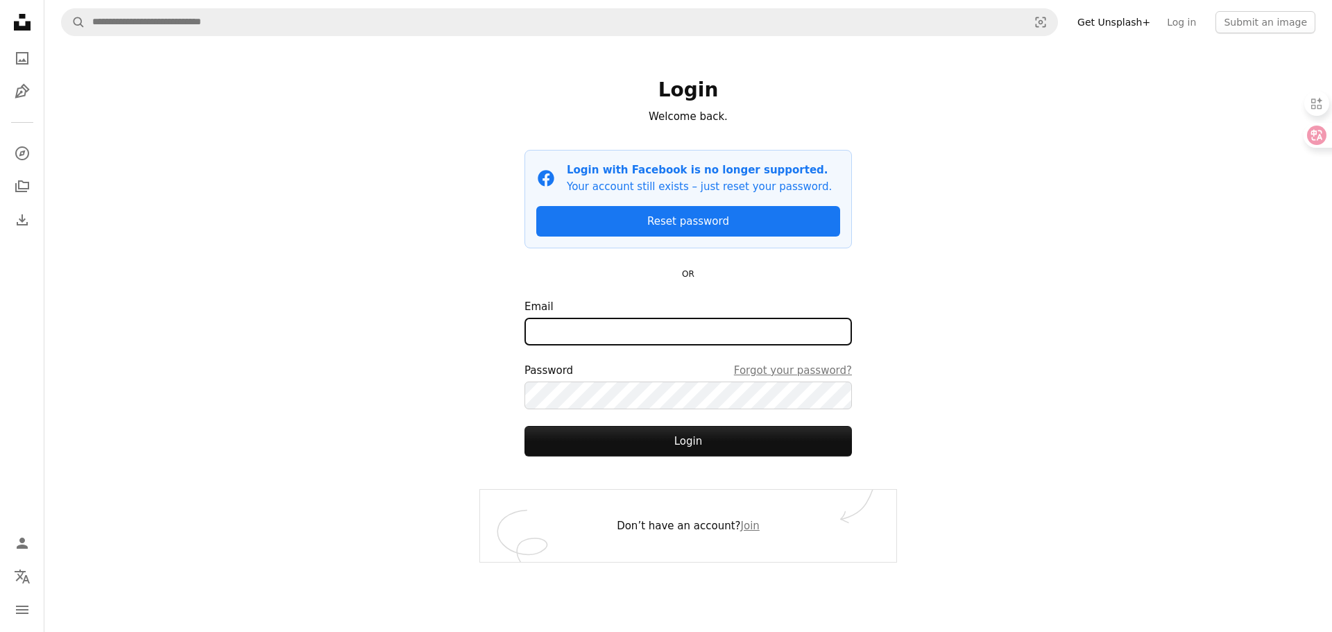
click at [574, 337] on input "Email" at bounding box center [687, 332] width 327 height 28
drag, startPoint x: 1029, startPoint y: 453, endPoint x: 1022, endPoint y: 454, distance: 7.1
click at [1025, 454] on div "A magnifying glass Visual search Get Unsplash+ Log in Submit an image Login Wel…" at bounding box center [687, 316] width 1287 height 632
click at [642, 320] on input "Email" at bounding box center [687, 332] width 327 height 28
type input "**********"
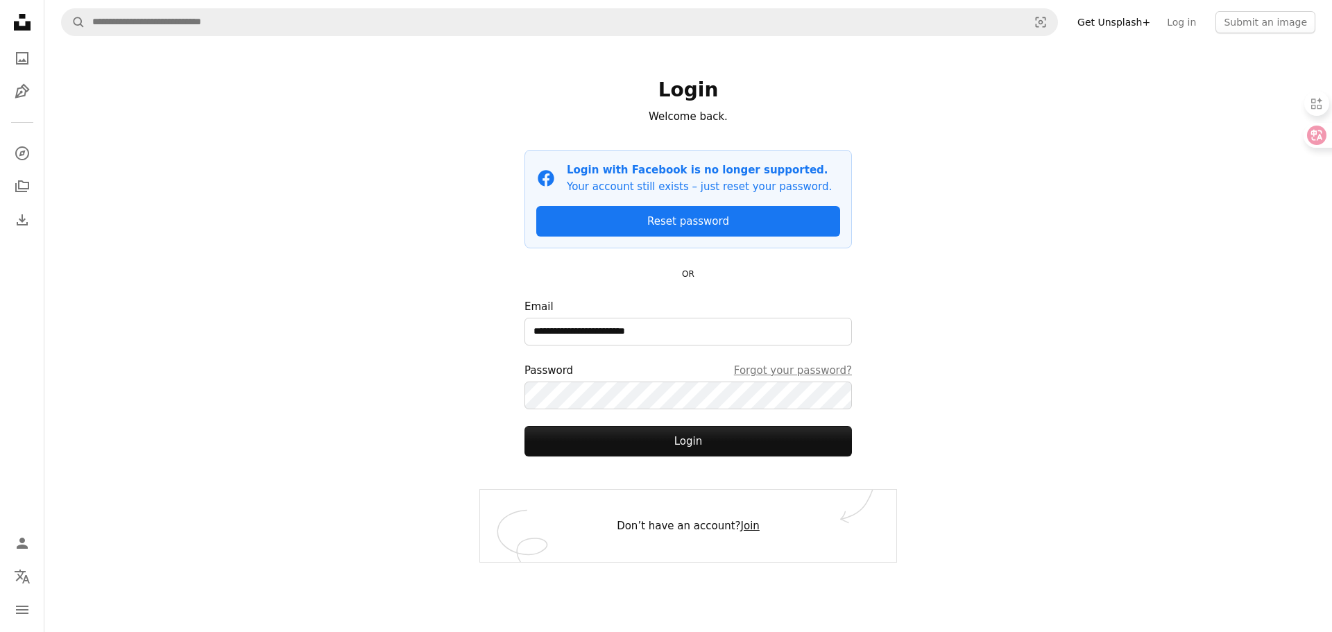
click at [748, 524] on link "Join" at bounding box center [750, 526] width 19 height 12
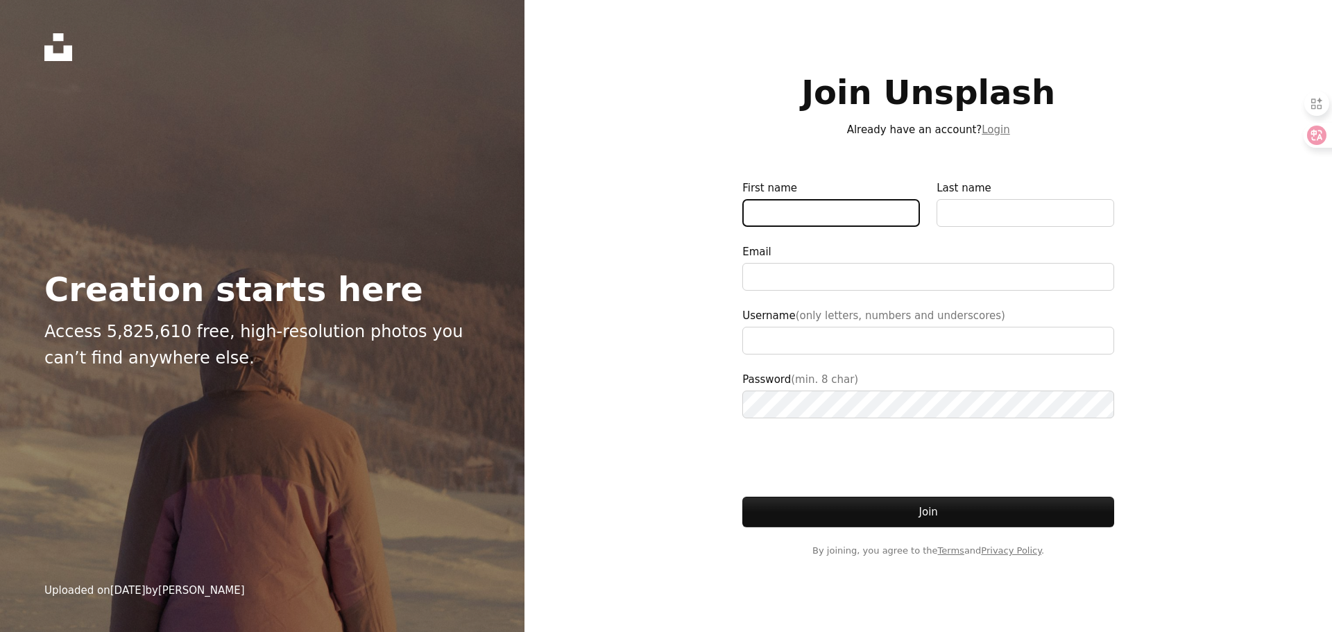
click at [769, 214] on input "First name" at bounding box center [831, 213] width 178 height 28
type input "****"
type input "**********"
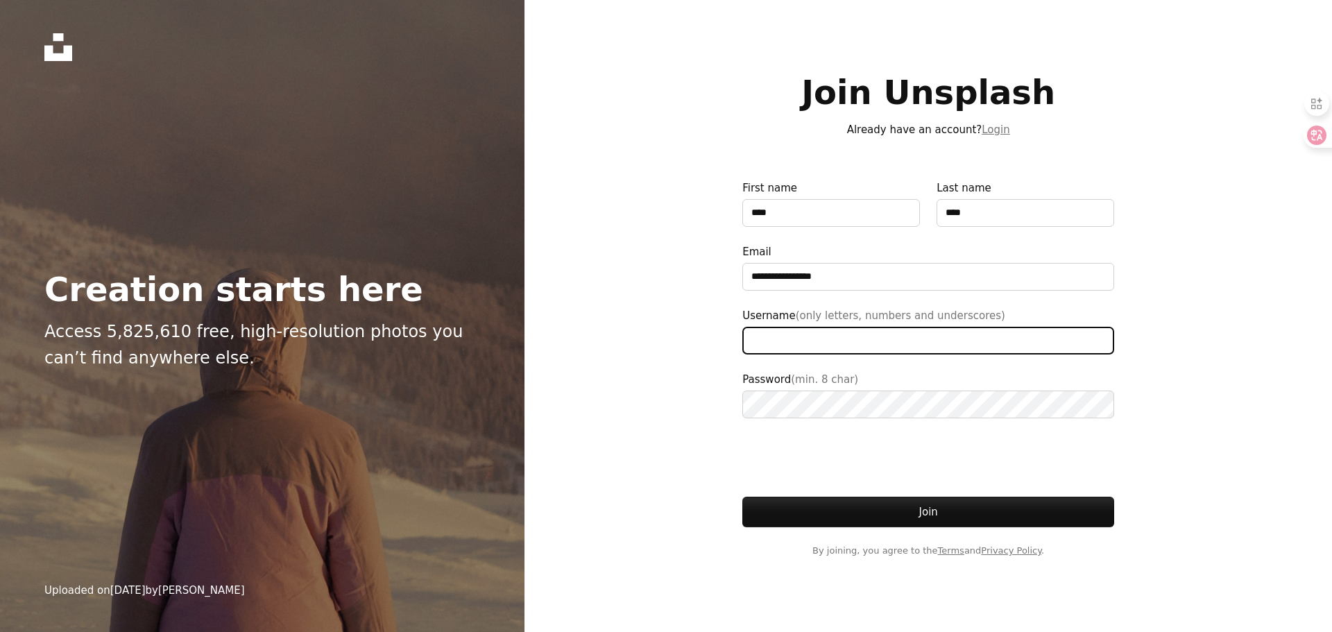
click at [804, 344] on input "Username (only letters, numbers and underscores)" at bounding box center [928, 341] width 372 height 28
type input "**********"
click at [859, 326] on div at bounding box center [928, 325] width 372 height 3
click at [859, 327] on input "Username (only letters, numbers and underscores)" at bounding box center [928, 341] width 372 height 28
click at [855, 337] on input "Username (only letters, numbers and underscores)" at bounding box center [928, 341] width 372 height 28
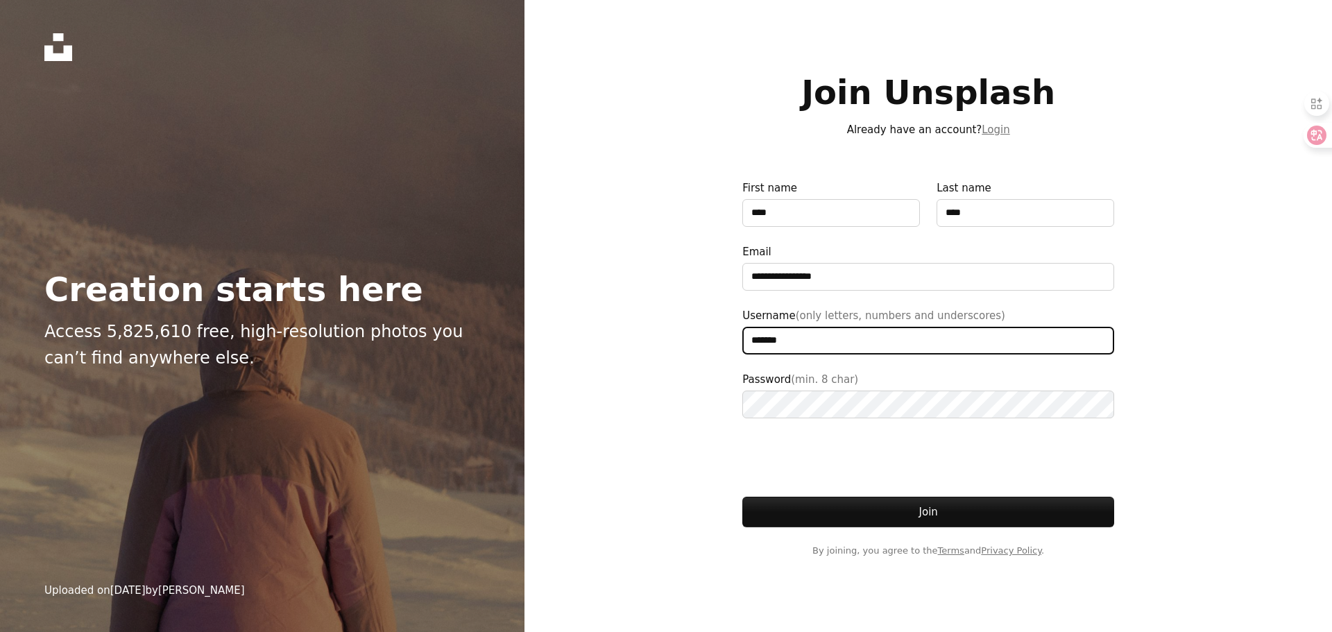
type input "*******"
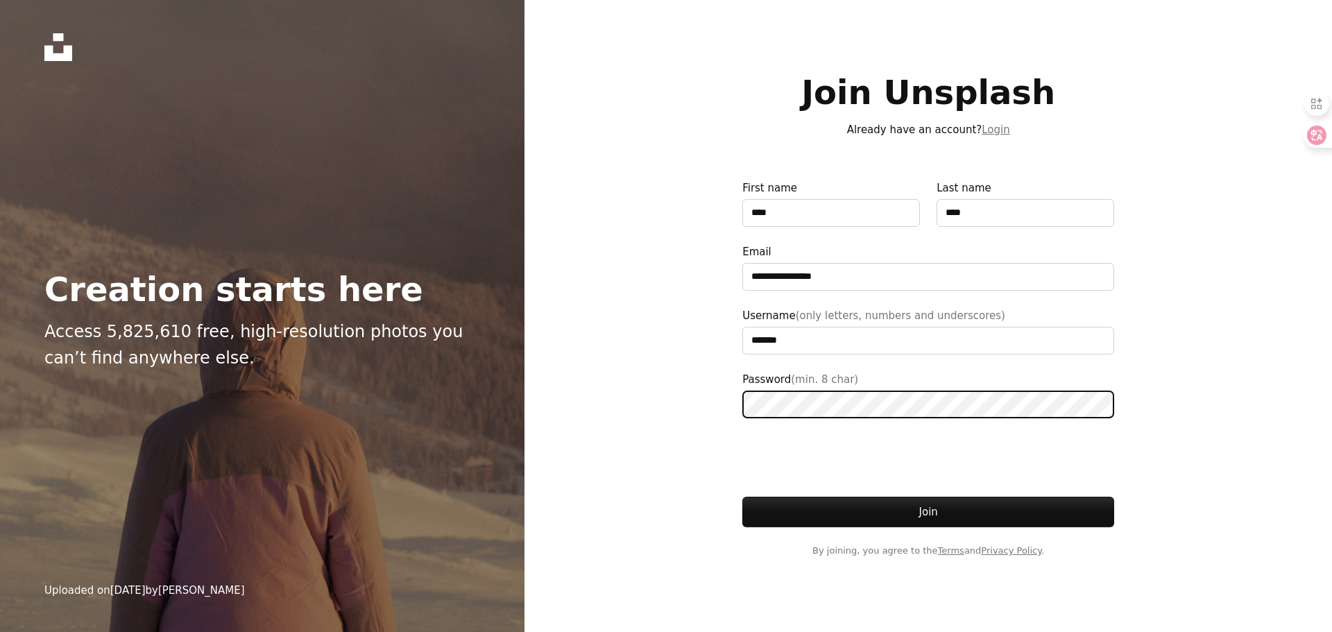
click at [742, 497] on button "Join" at bounding box center [928, 512] width 372 height 31
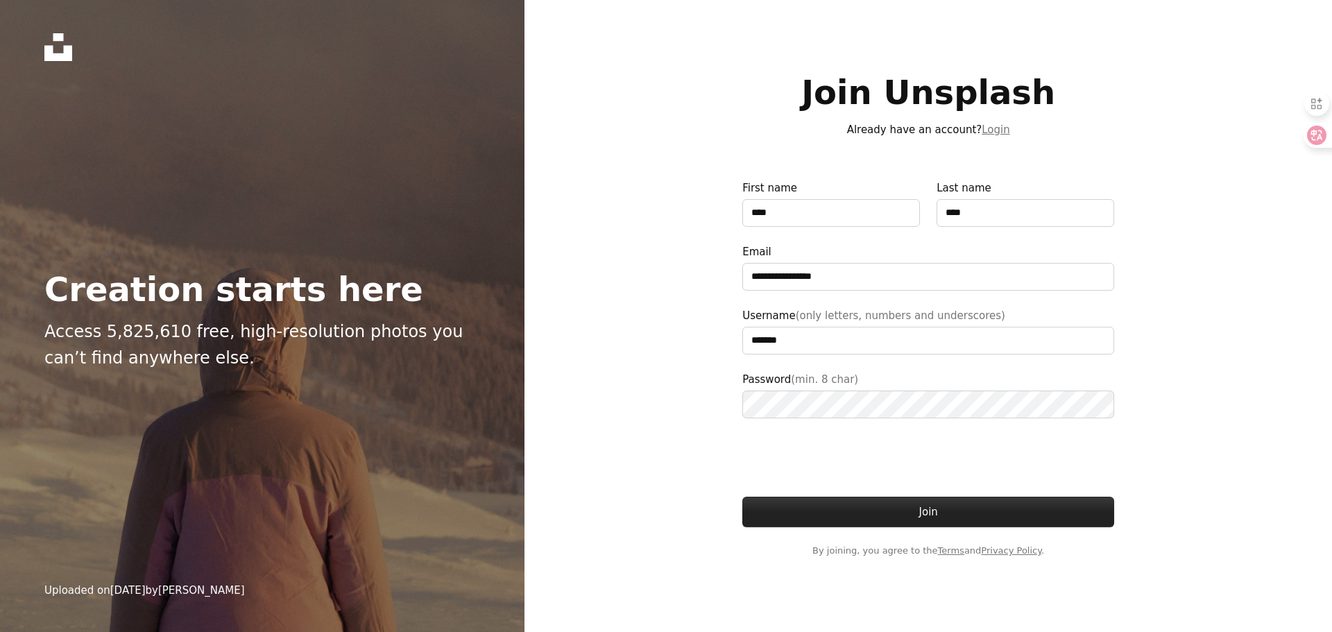
click at [909, 507] on button "Join" at bounding box center [928, 512] width 372 height 31
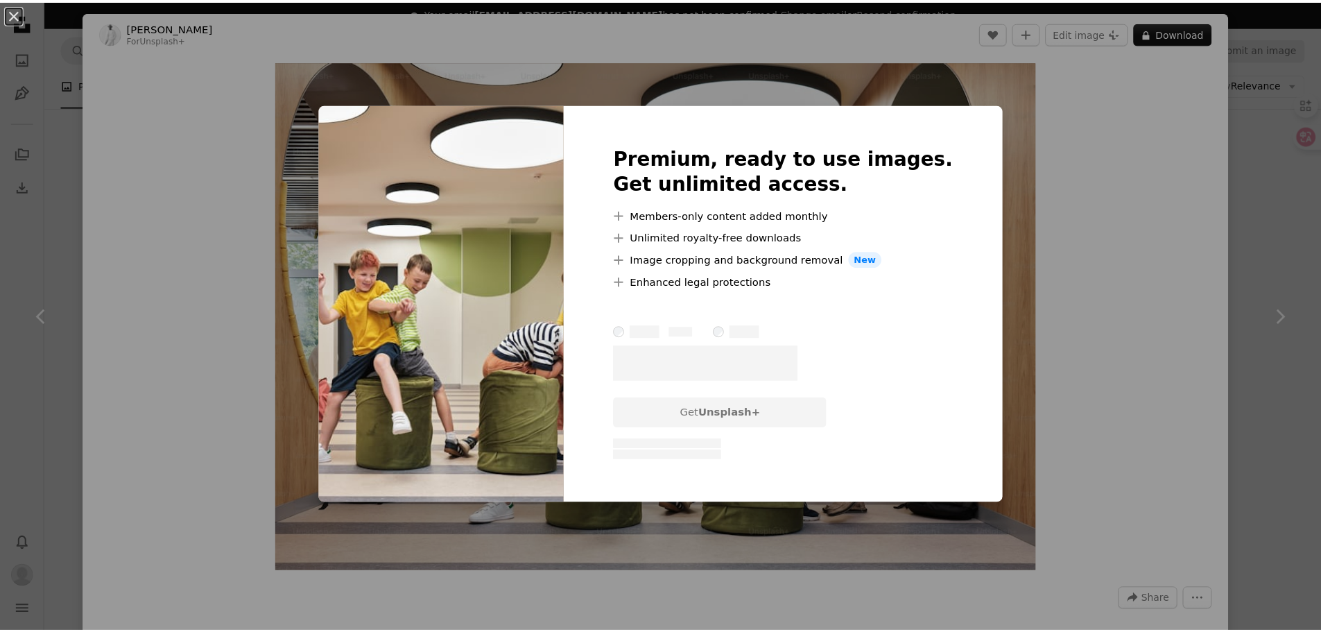
scroll to position [3746, 0]
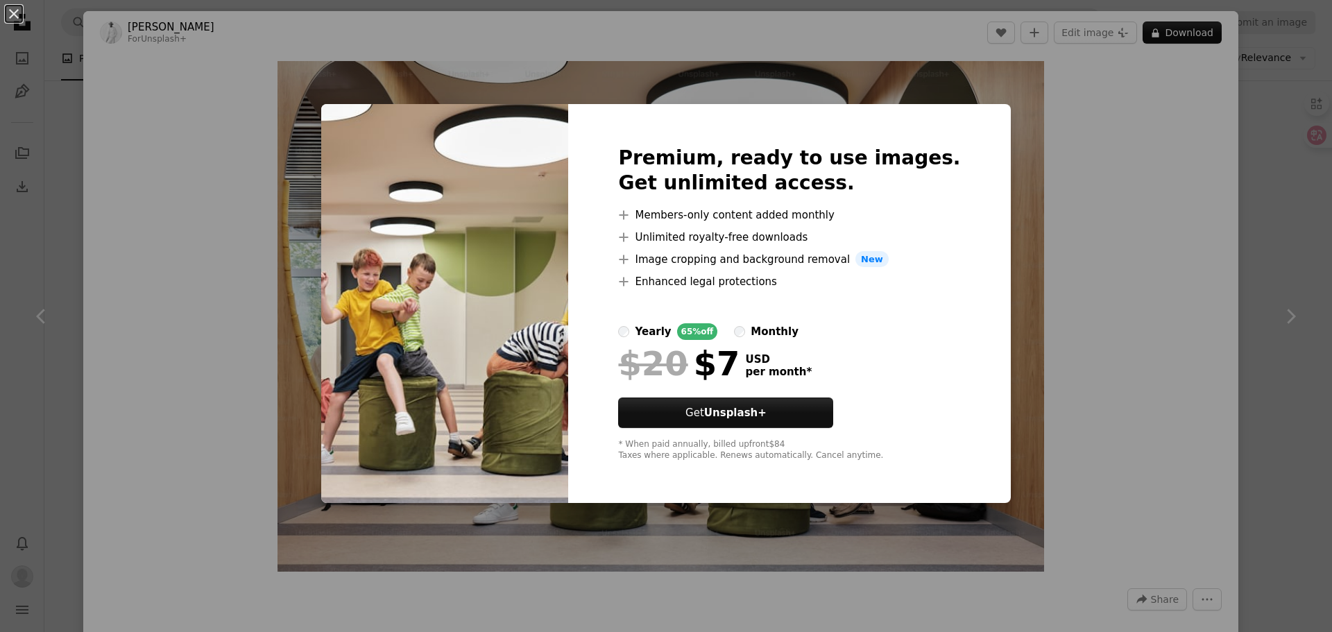
click at [1148, 173] on div "An X shape Premium, ready to use images. Get unlimited access. A plus sign Memb…" at bounding box center [666, 316] width 1332 height 632
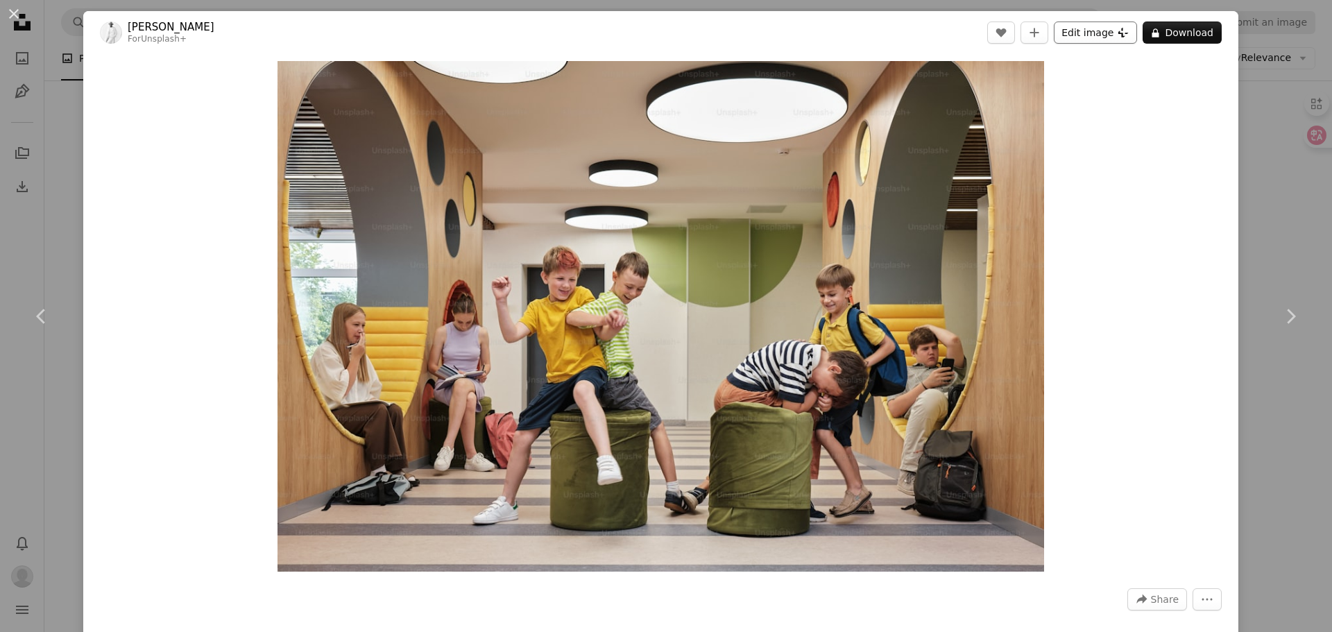
click at [1093, 37] on button "Edit image Plus sign for Unsplash+" at bounding box center [1095, 33] width 83 height 22
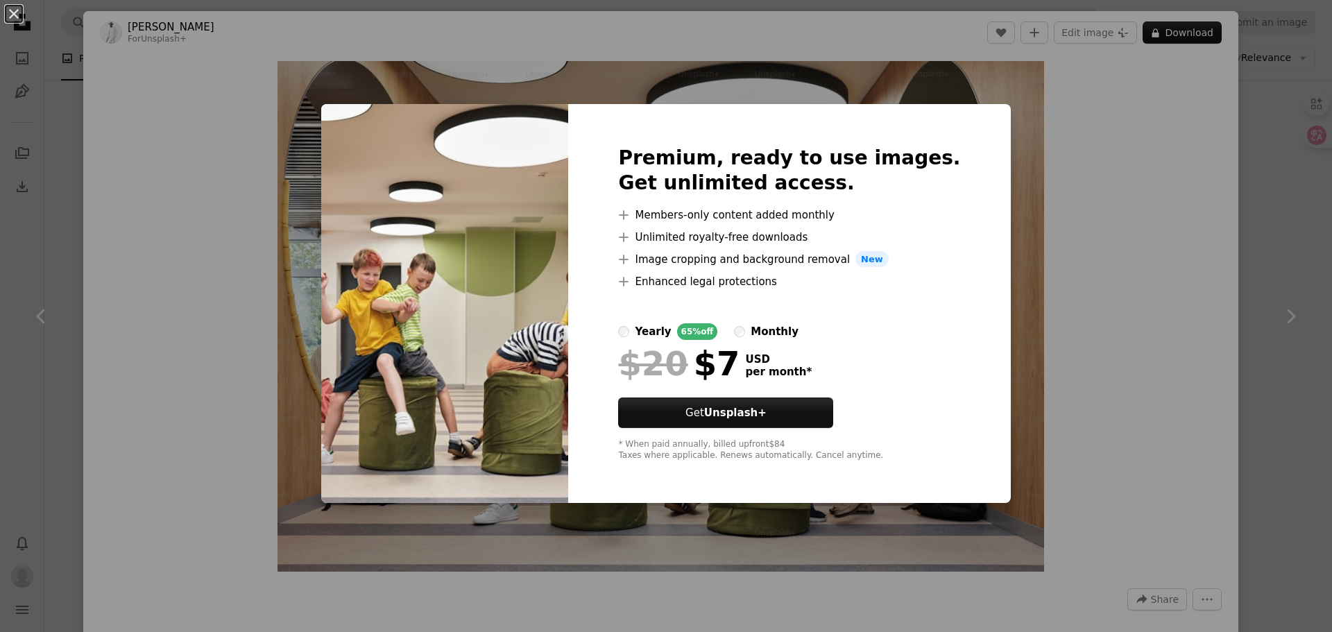
click at [1090, 205] on div "An X shape Premium, ready to use images. Get unlimited access. A plus sign Memb…" at bounding box center [666, 316] width 1332 height 632
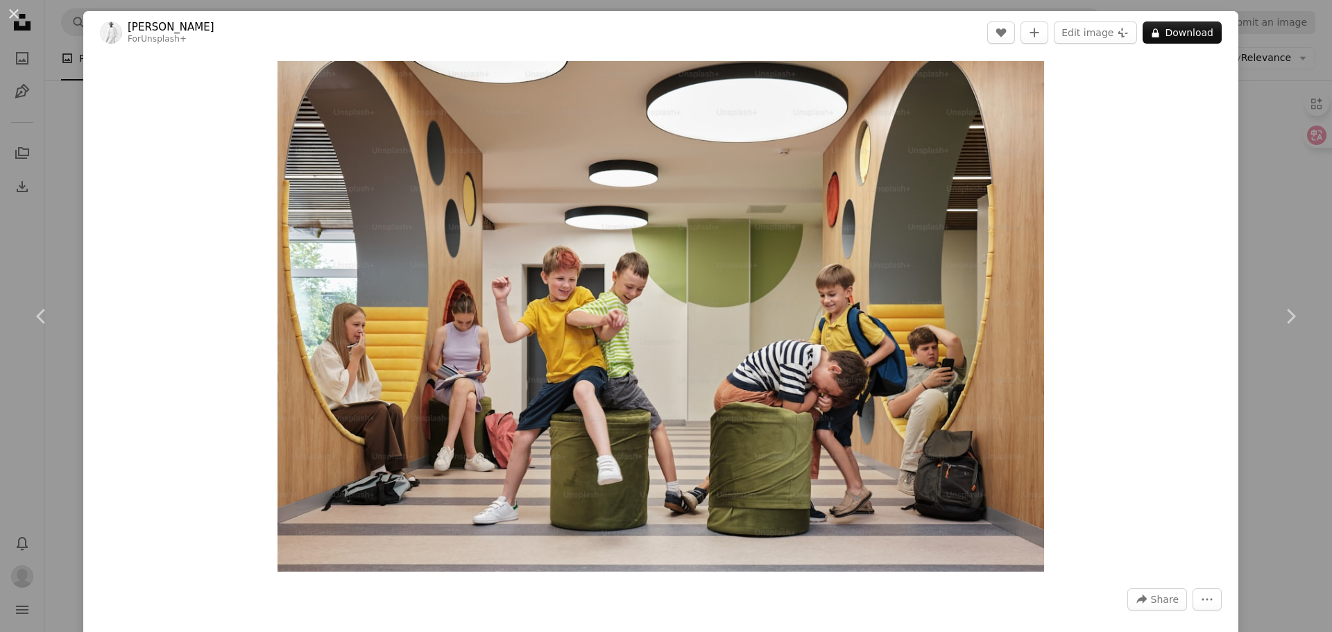
click at [1232, 240] on div "An X shape Chevron left Chevron right [PERSON_NAME] For Unsplash+ A heart A plu…" at bounding box center [666, 316] width 1332 height 632
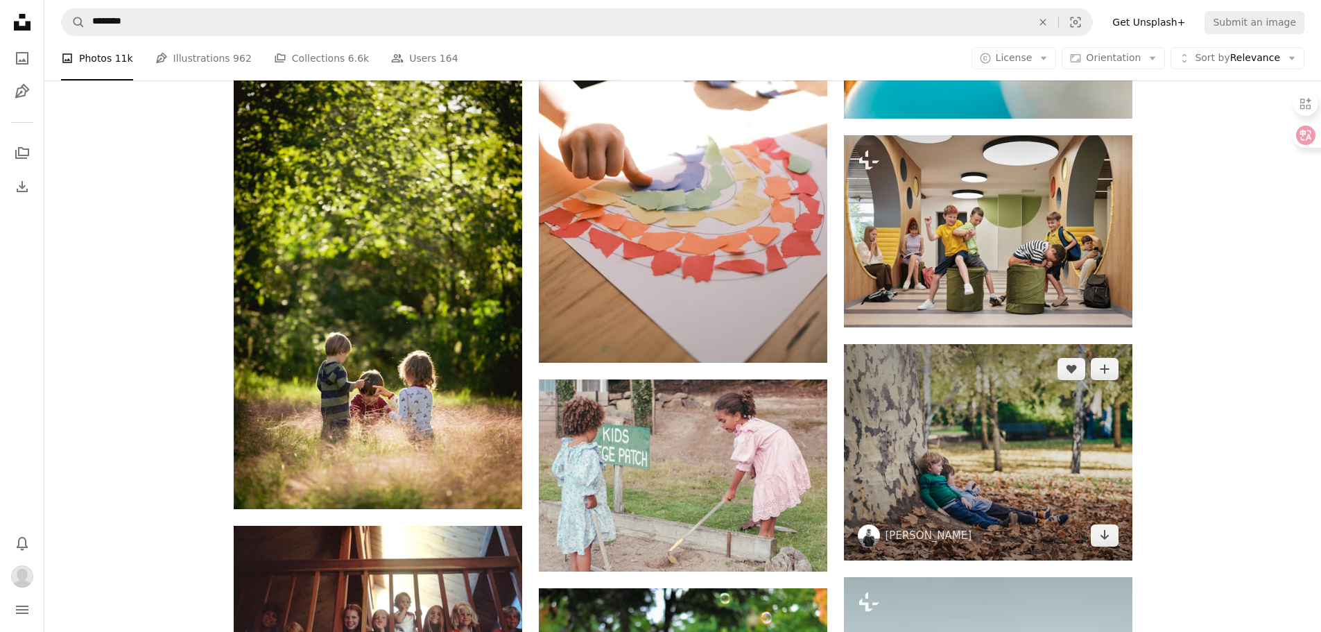
click at [985, 450] on img at bounding box center [988, 452] width 289 height 216
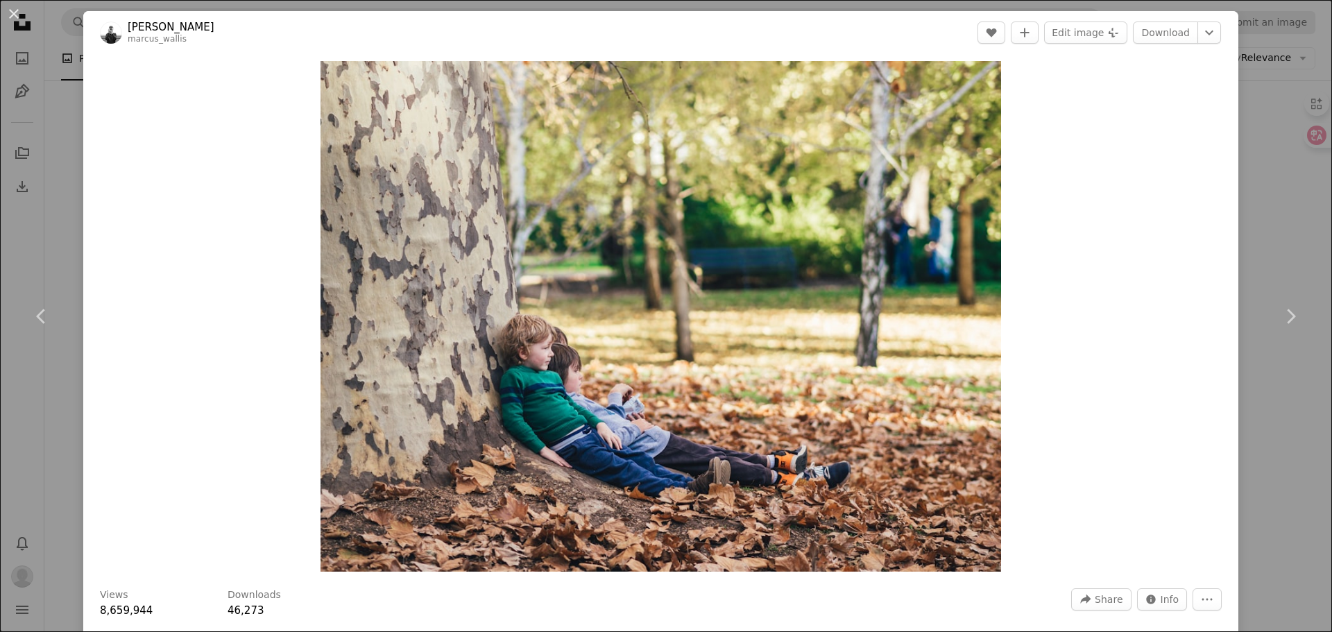
click at [1269, 175] on div "An X shape Chevron left Chevron right [PERSON_NAME] A heart A plus sign Edit im…" at bounding box center [666, 316] width 1332 height 632
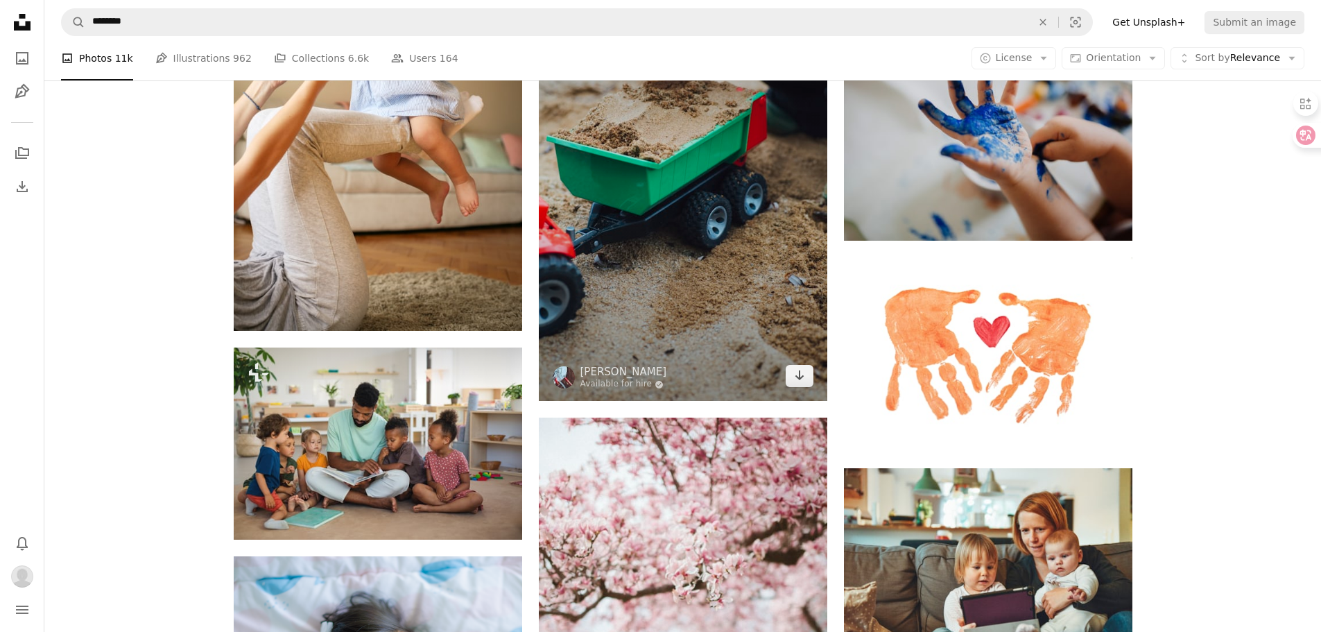
scroll to position [8393, 0]
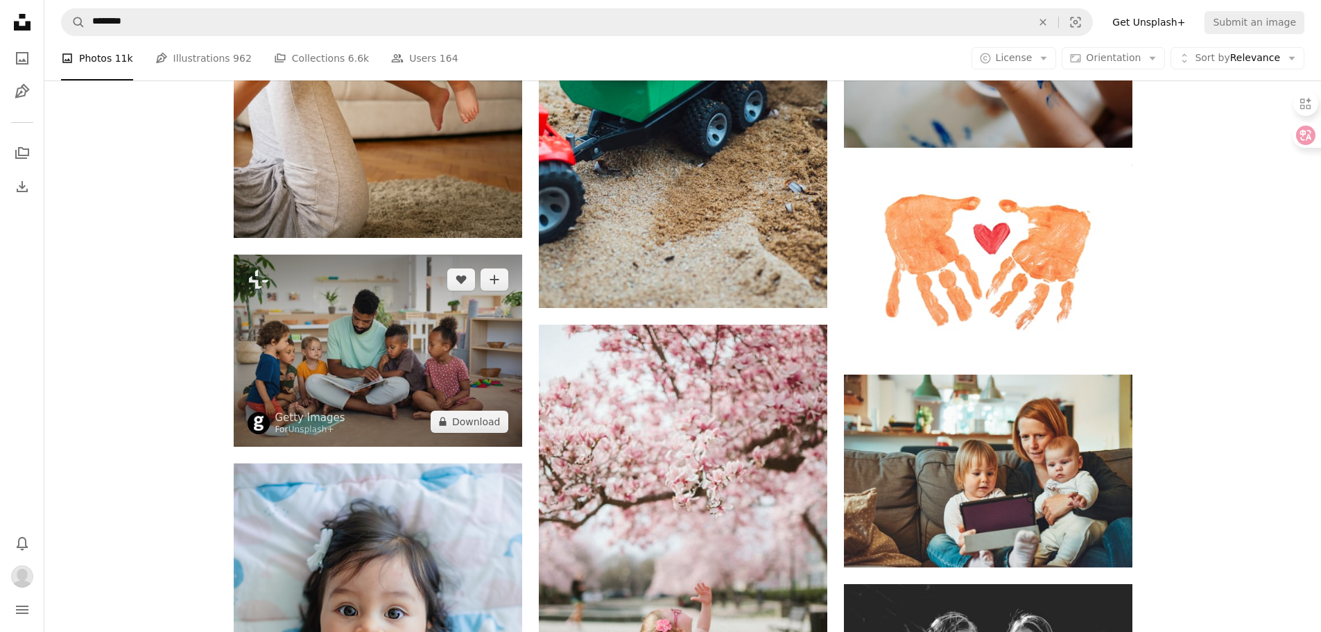
click at [440, 346] on img at bounding box center [378, 351] width 289 height 192
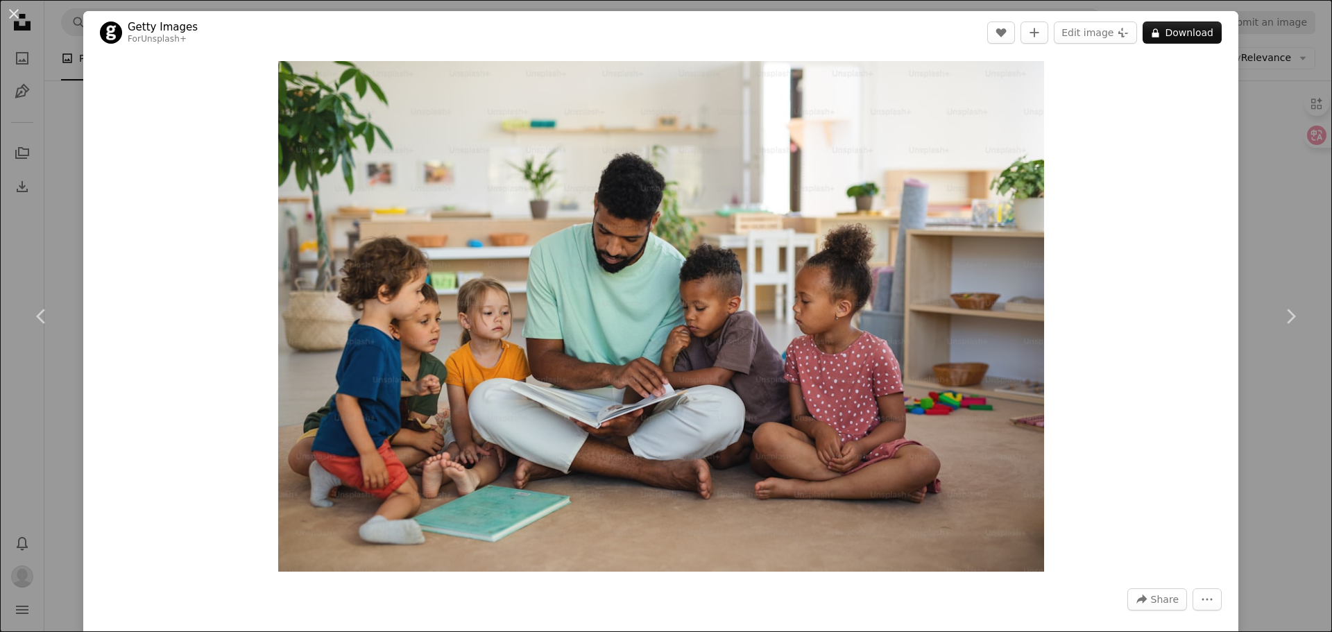
click at [1181, 340] on div "Zoom in" at bounding box center [660, 316] width 1155 height 524
click at [1268, 349] on link "Chevron right" at bounding box center [1290, 316] width 83 height 133
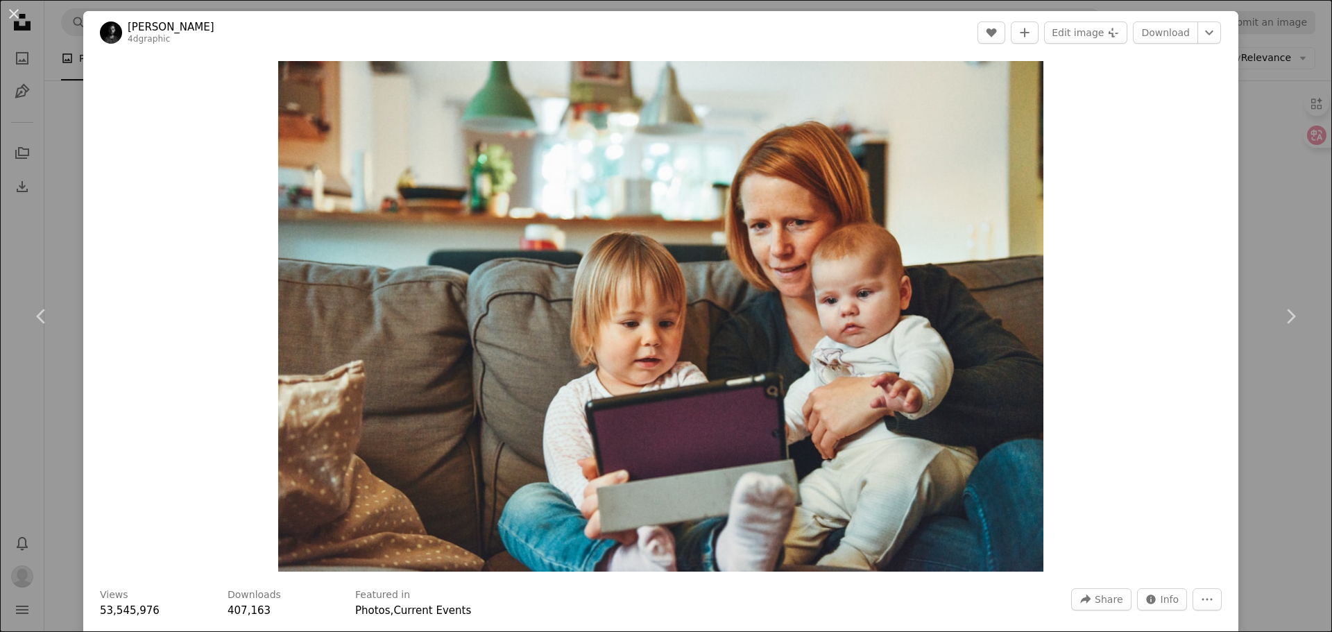
click at [1267, 35] on div "An X shape Chevron left Chevron right [PERSON_NAME] 4dgraphic A heart A plus si…" at bounding box center [666, 316] width 1332 height 632
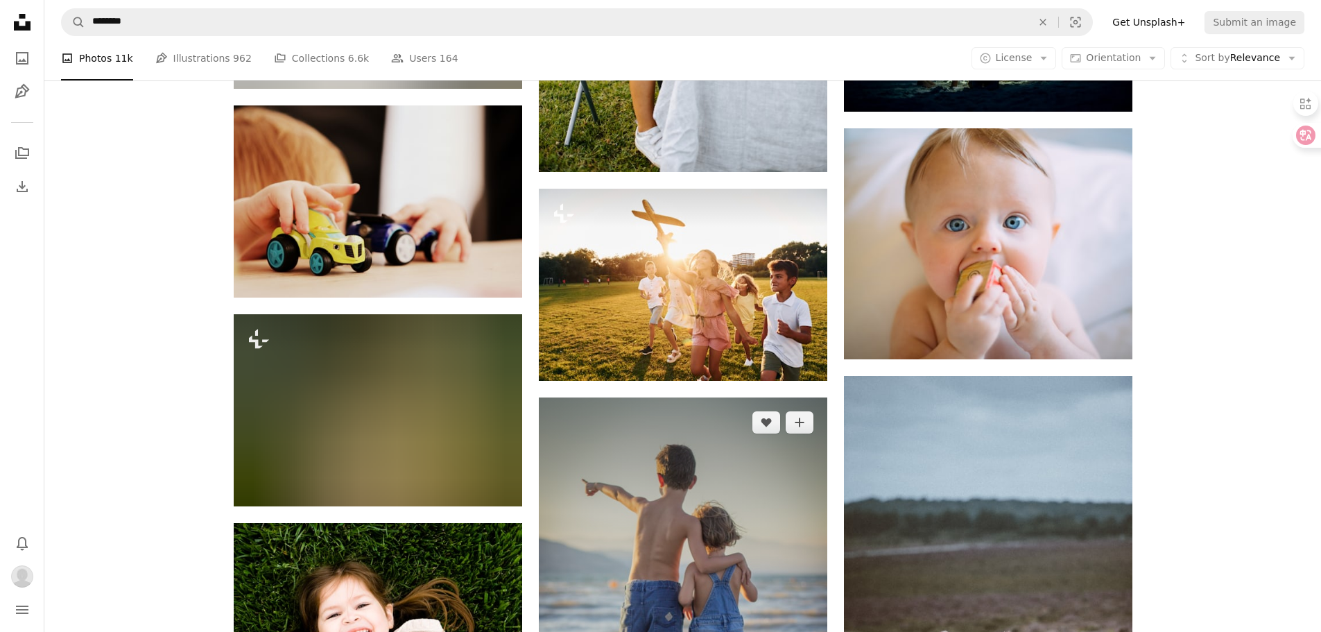
scroll to position [11515, 0]
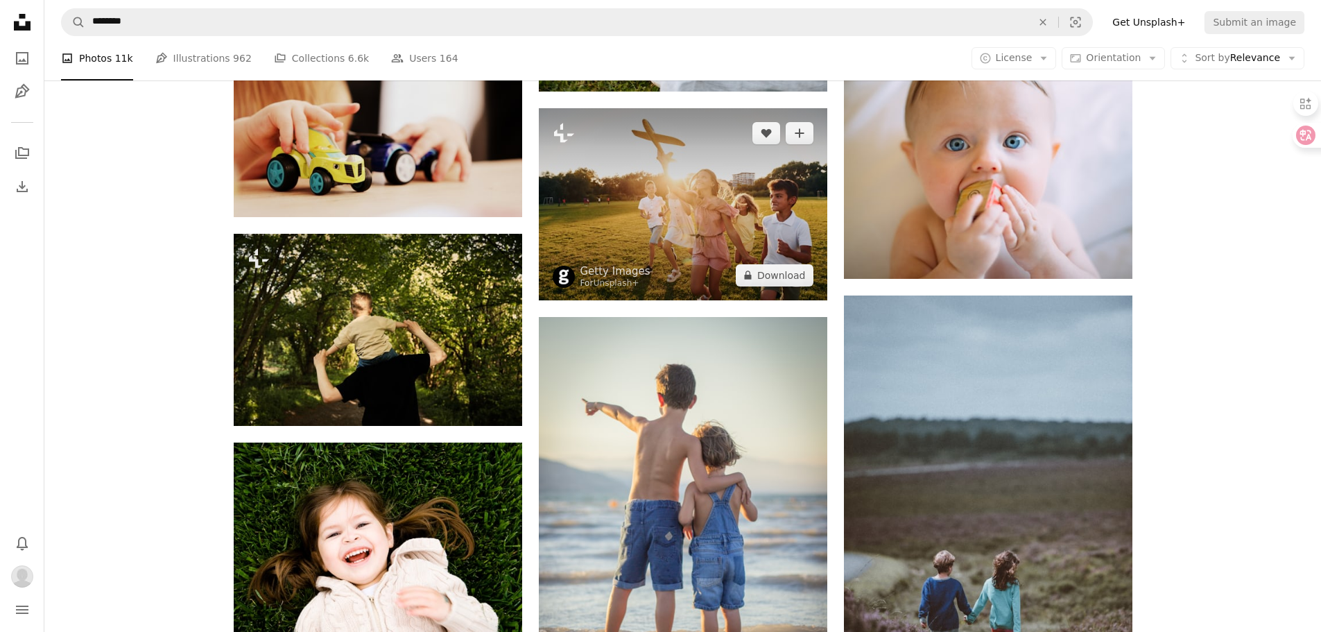
click at [716, 250] on img at bounding box center [683, 204] width 289 height 192
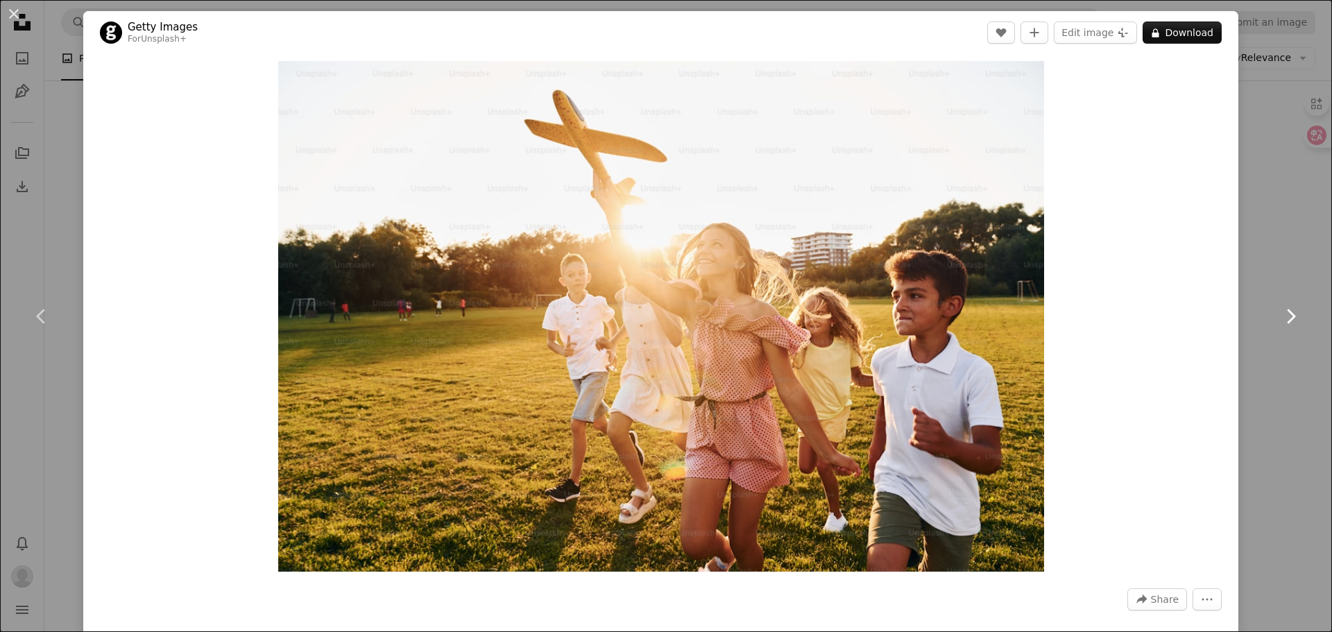
click at [1249, 335] on link "Chevron right" at bounding box center [1290, 316] width 83 height 133
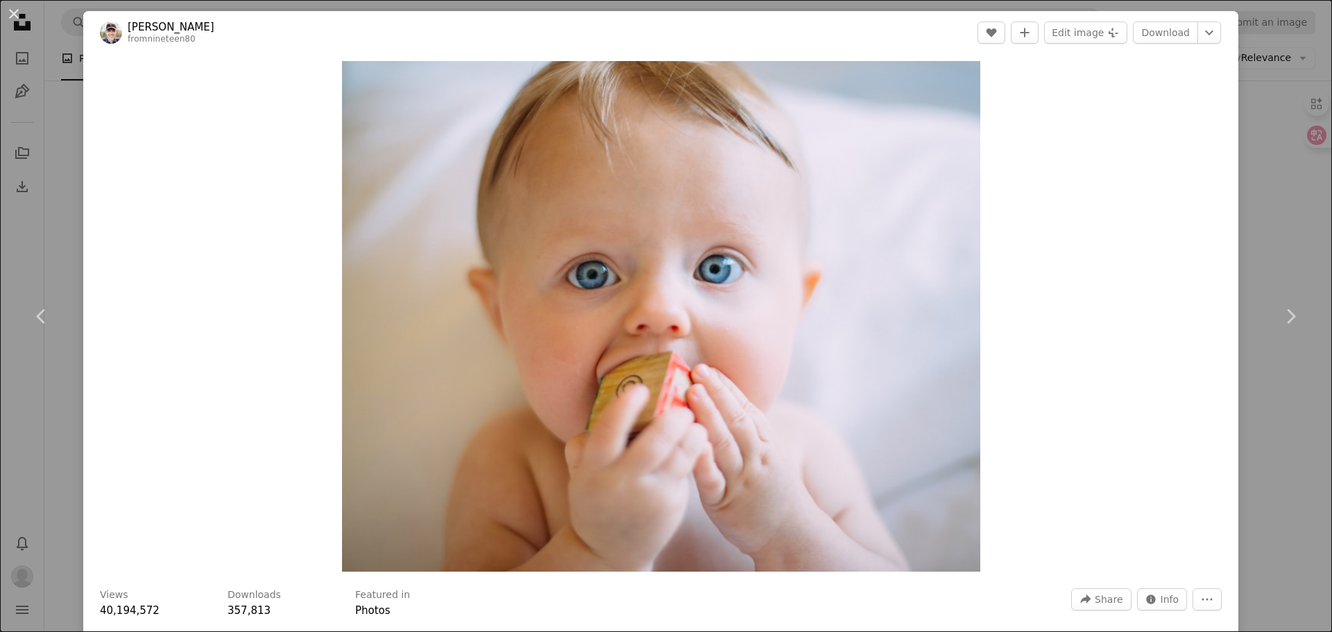
click at [1271, 52] on div "An X shape Chevron left Chevron right [PERSON_NAME] fromnineteen80 A heart A pl…" at bounding box center [666, 316] width 1332 height 632
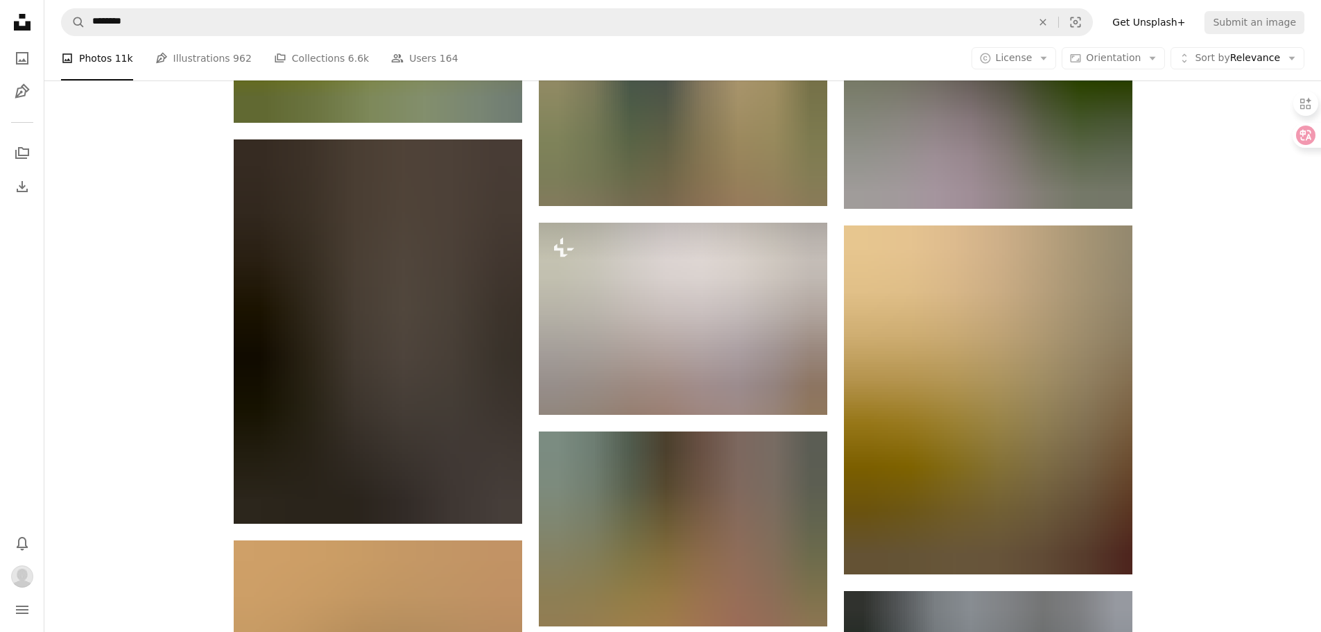
scroll to position [12486, 0]
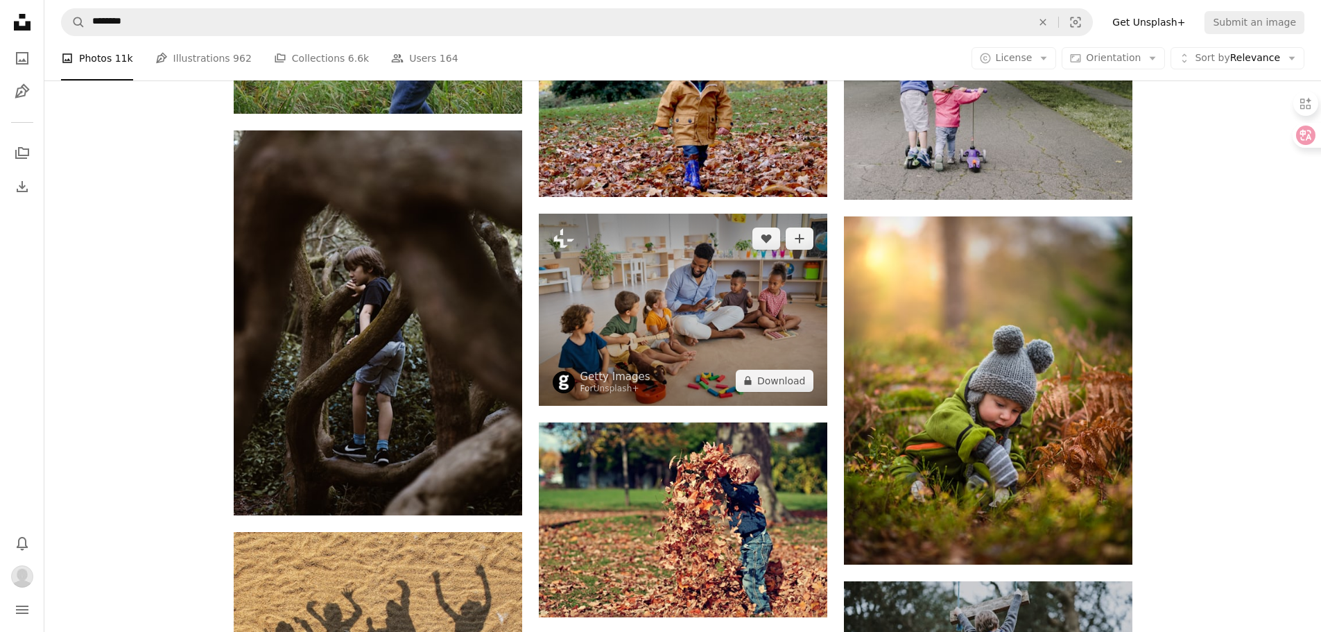
click at [746, 332] on img at bounding box center [683, 310] width 289 height 192
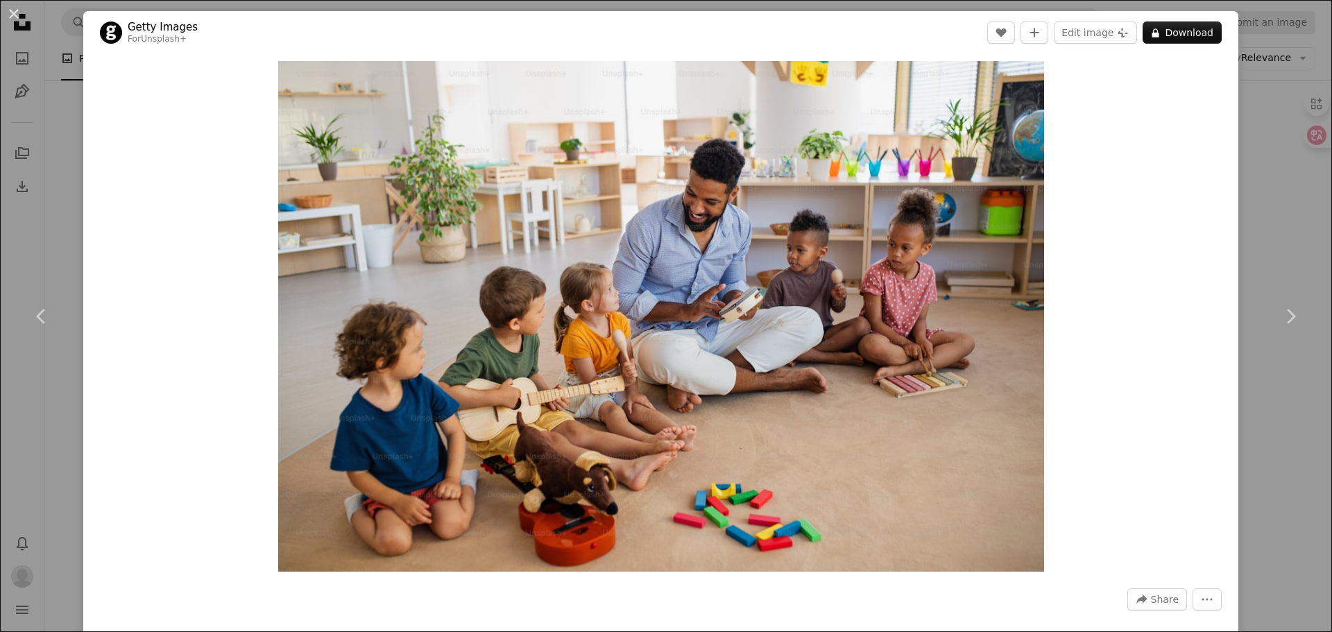
click at [1224, 220] on div "Zoom in" at bounding box center [660, 316] width 1155 height 524
click at [1275, 234] on div "An X shape Chevron left Chevron right Getty Images For Unsplash+ A heart A plus…" at bounding box center [666, 316] width 1332 height 632
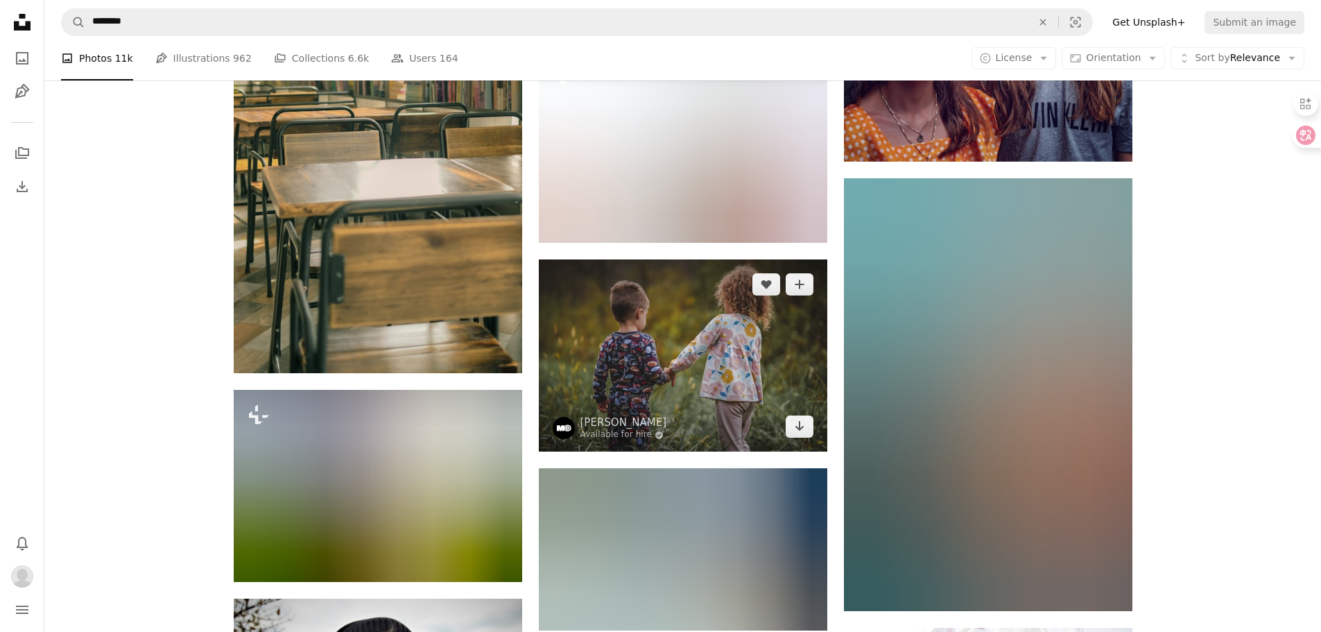
scroll to position [18174, 0]
